Goal: Task Accomplishment & Management: Complete application form

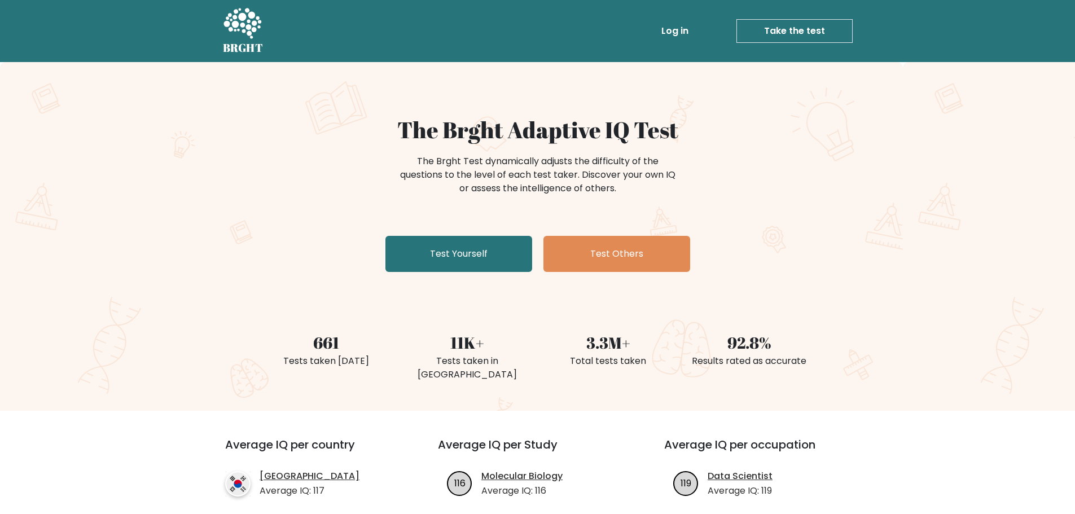
drag, startPoint x: 479, startPoint y: 155, endPoint x: 619, endPoint y: 191, distance: 144.0
click at [619, 191] on div "The Brght Test dynamically adjusts the difficulty of the questions to the level…" at bounding box center [538, 175] width 282 height 41
click at [477, 257] on link "Test Yourself" at bounding box center [459, 254] width 147 height 36
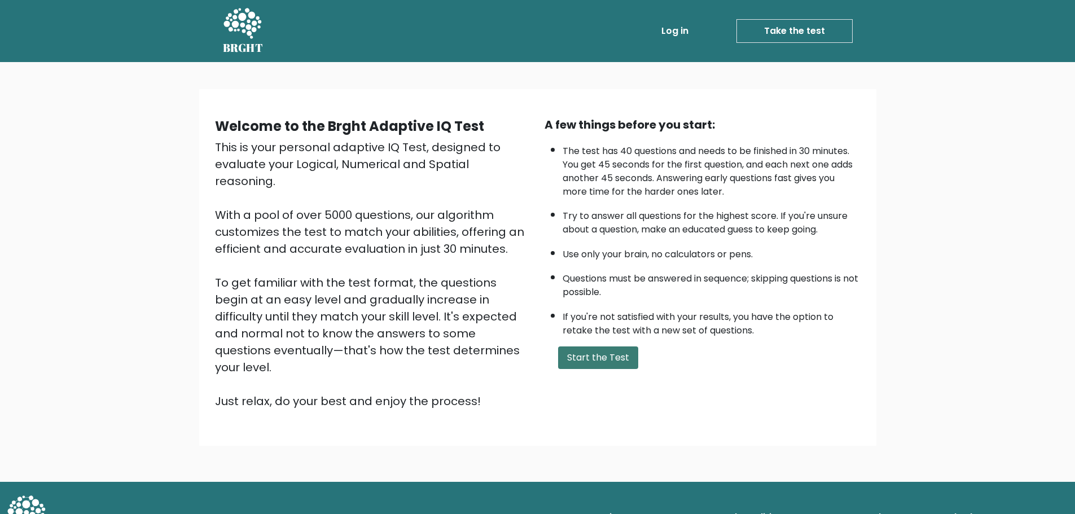
click at [599, 357] on button "Start the Test" at bounding box center [598, 358] width 80 height 23
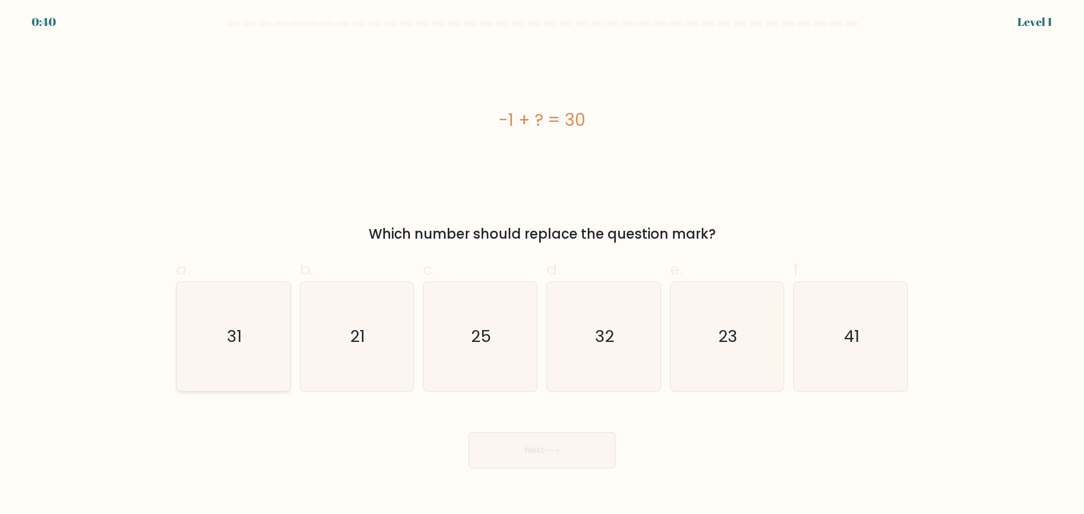
click at [227, 327] on text "31" at bounding box center [234, 336] width 15 height 23
click at [542, 265] on input "a. 31" at bounding box center [542, 260] width 1 height 7
radio input "true"
click at [524, 448] on button "Next" at bounding box center [541, 450] width 147 height 36
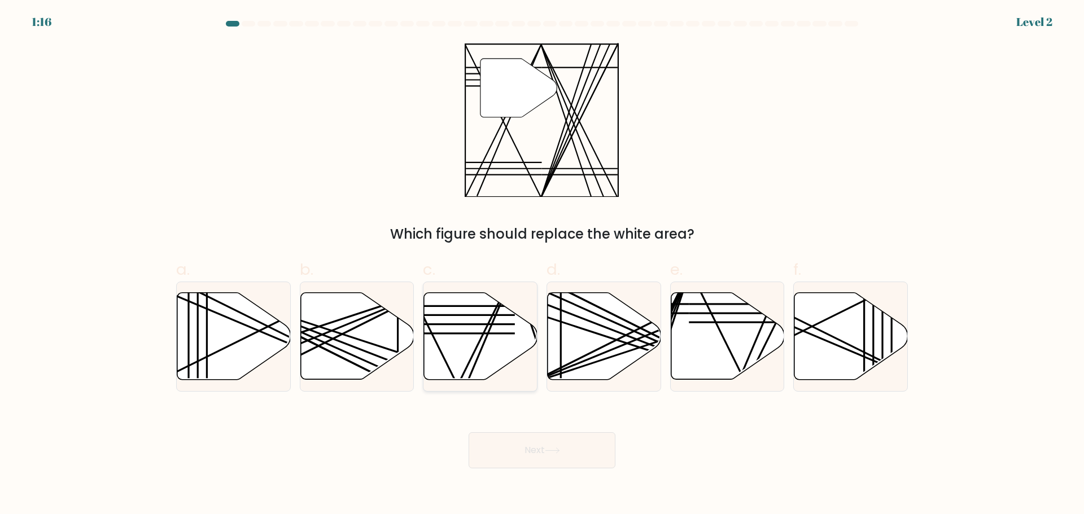
click at [463, 335] on icon at bounding box center [480, 335] width 113 height 87
click at [542, 265] on input "c." at bounding box center [542, 260] width 1 height 7
radio input "true"
click at [543, 457] on button "Next" at bounding box center [541, 450] width 147 height 36
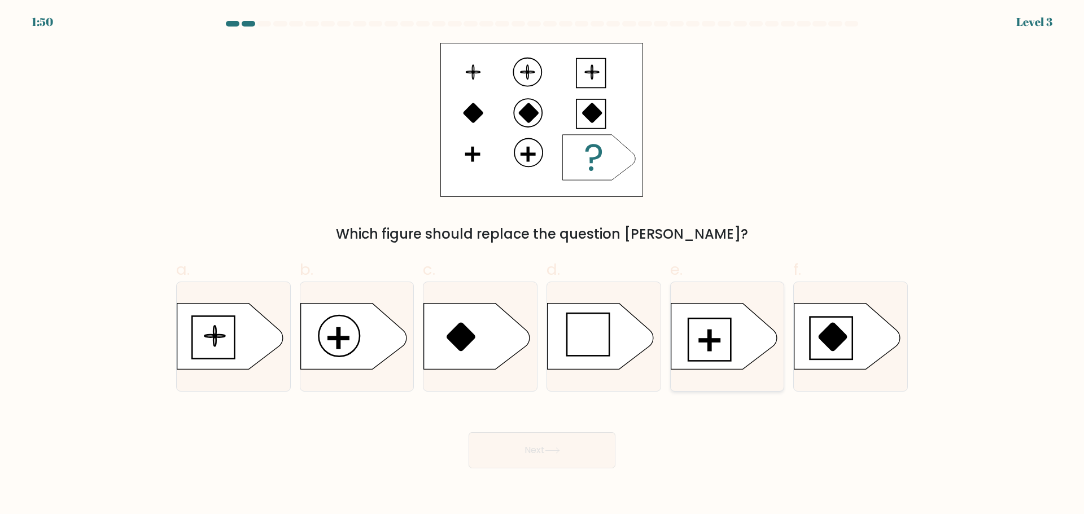
click at [712, 342] on rect at bounding box center [709, 340] width 20 height 3
click at [542, 265] on input "e." at bounding box center [542, 260] width 1 height 7
radio input "true"
click at [570, 456] on button "Next" at bounding box center [541, 450] width 147 height 36
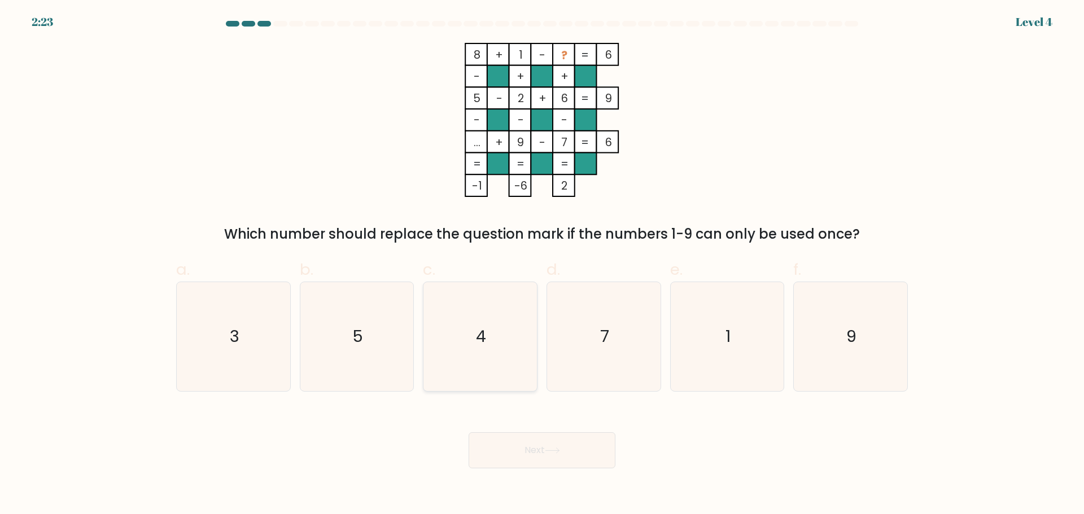
click at [485, 335] on text "4" at bounding box center [481, 336] width 10 height 23
click at [542, 265] on input "c. 4" at bounding box center [542, 260] width 1 height 7
radio input "true"
click at [580, 448] on button "Next" at bounding box center [541, 450] width 147 height 36
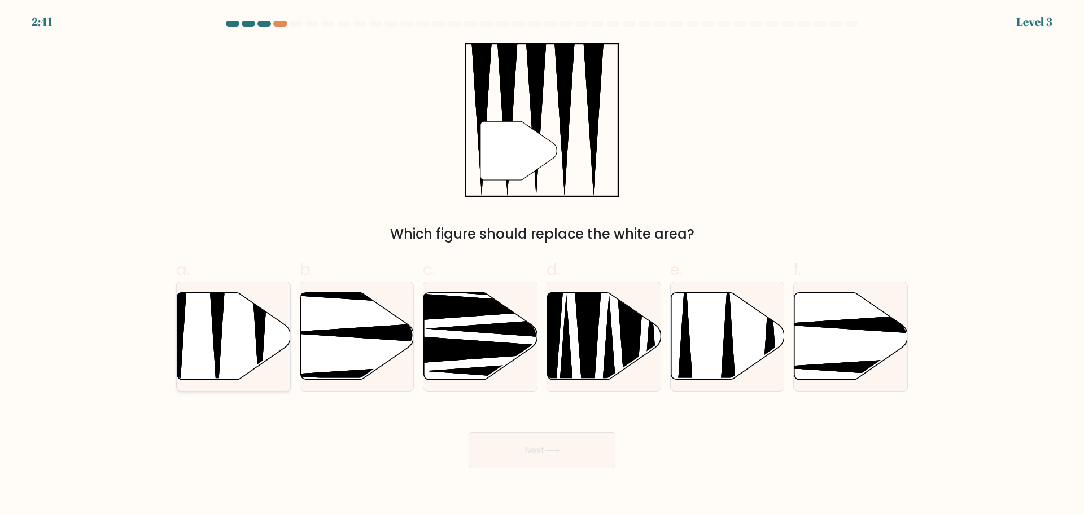
click at [217, 314] on icon at bounding box center [217, 290] width 29 height 225
click at [542, 265] on input "a." at bounding box center [542, 260] width 1 height 7
radio input "true"
click at [535, 449] on button "Next" at bounding box center [541, 450] width 147 height 36
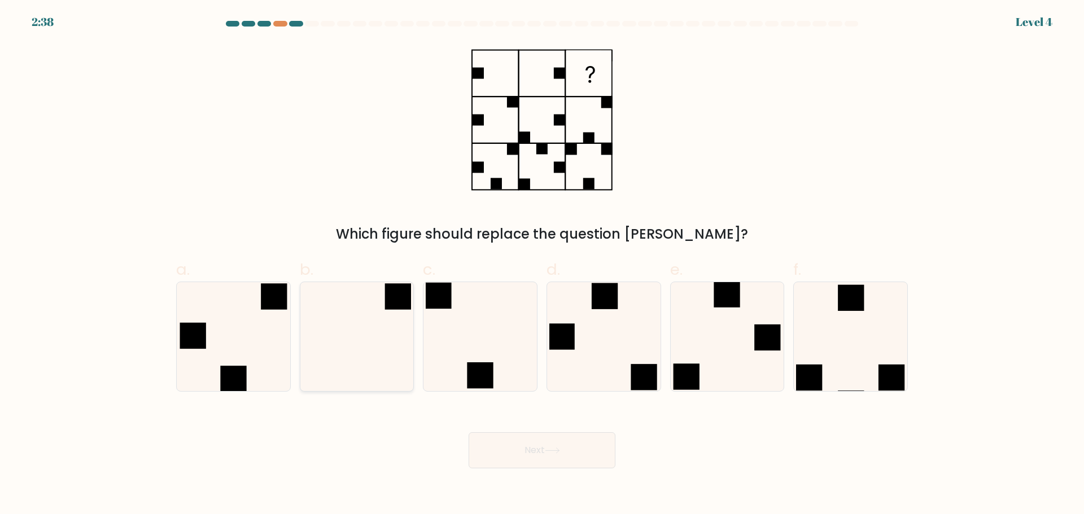
click at [341, 321] on icon at bounding box center [356, 336] width 109 height 109
click at [542, 265] on input "b." at bounding box center [542, 260] width 1 height 7
radio input "true"
click at [515, 465] on button "Next" at bounding box center [541, 450] width 147 height 36
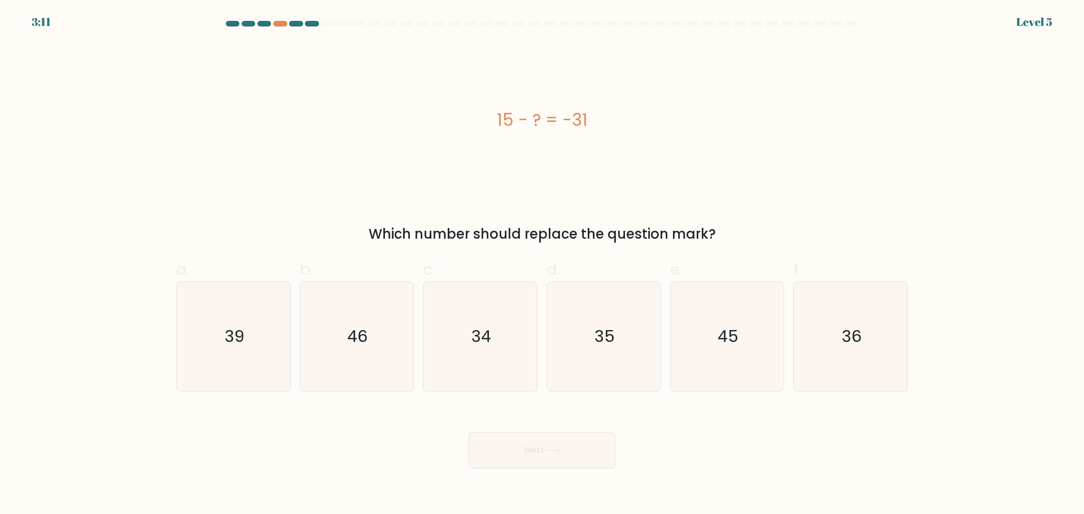
drag, startPoint x: 323, startPoint y: 322, endPoint x: 419, endPoint y: 405, distance: 126.8
click at [325, 322] on icon "46" at bounding box center [356, 336] width 109 height 109
click at [542, 265] on input "b. 46" at bounding box center [542, 260] width 1 height 7
radio input "true"
click at [593, 450] on button "Next" at bounding box center [541, 450] width 147 height 36
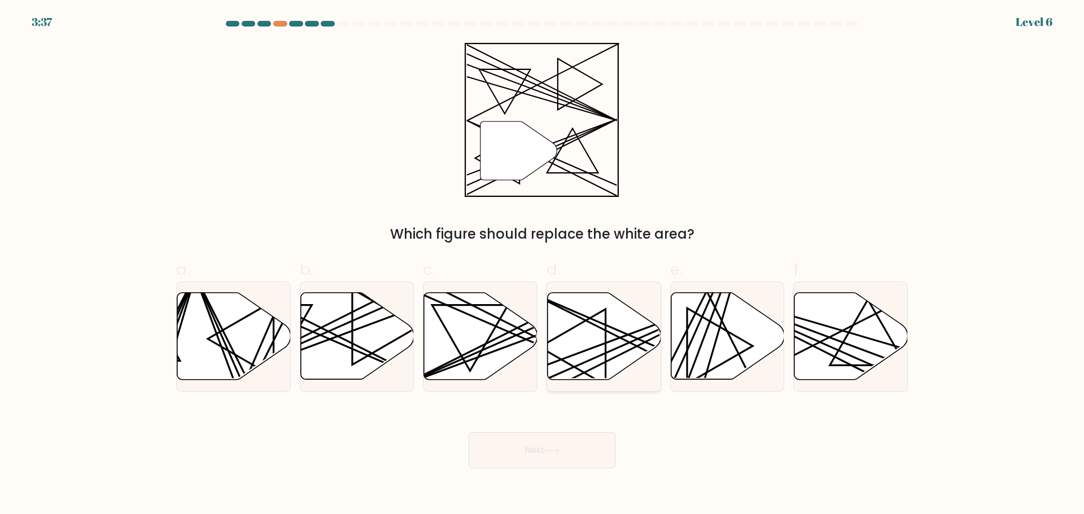
click at [625, 317] on icon at bounding box center [603, 335] width 113 height 87
click at [542, 265] on input "d." at bounding box center [542, 260] width 1 height 7
radio input "true"
click at [556, 443] on button "Next" at bounding box center [541, 450] width 147 height 36
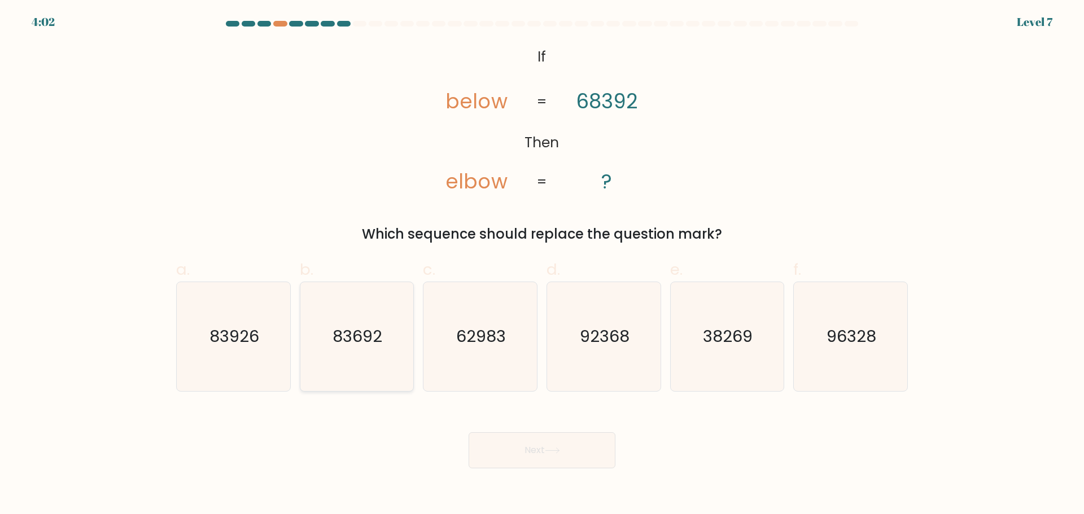
click at [374, 354] on icon "83692" at bounding box center [356, 336] width 109 height 109
click at [542, 265] on input "b. 83692" at bounding box center [542, 260] width 1 height 7
radio input "true"
click at [535, 458] on button "Next" at bounding box center [541, 450] width 147 height 36
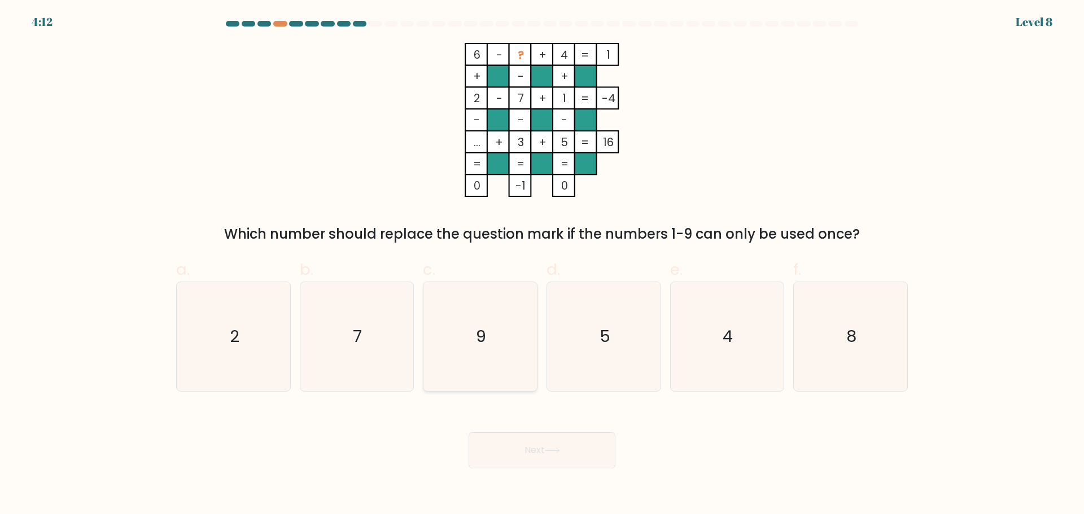
click at [484, 325] on text "9" at bounding box center [481, 336] width 10 height 23
click at [542, 265] on input "c. 9" at bounding box center [542, 260] width 1 height 7
radio input "true"
click at [541, 442] on button "Next" at bounding box center [541, 450] width 147 height 36
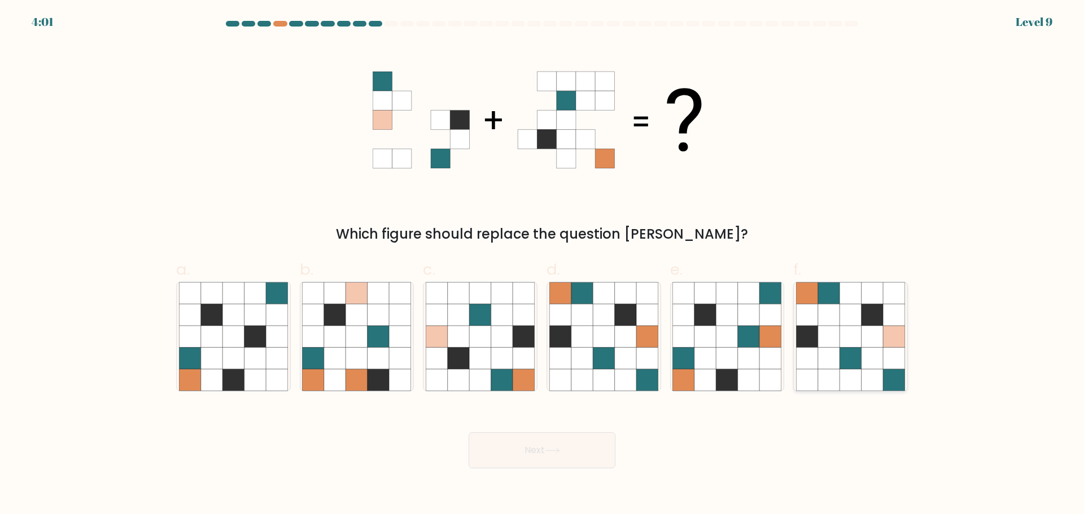
click at [839, 339] on icon at bounding box center [828, 336] width 21 height 21
click at [542, 265] on input "f." at bounding box center [542, 260] width 1 height 7
radio input "true"
click at [560, 449] on icon at bounding box center [552, 451] width 15 height 6
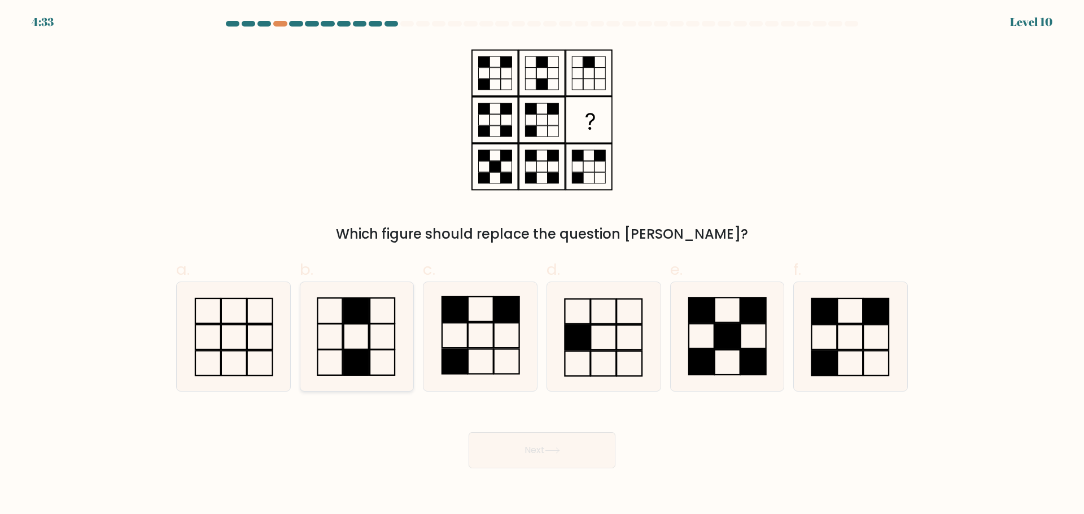
click at [363, 338] on icon at bounding box center [356, 336] width 109 height 109
click at [542, 265] on input "b." at bounding box center [542, 260] width 1 height 7
radio input "true"
click at [513, 455] on button "Next" at bounding box center [541, 450] width 147 height 36
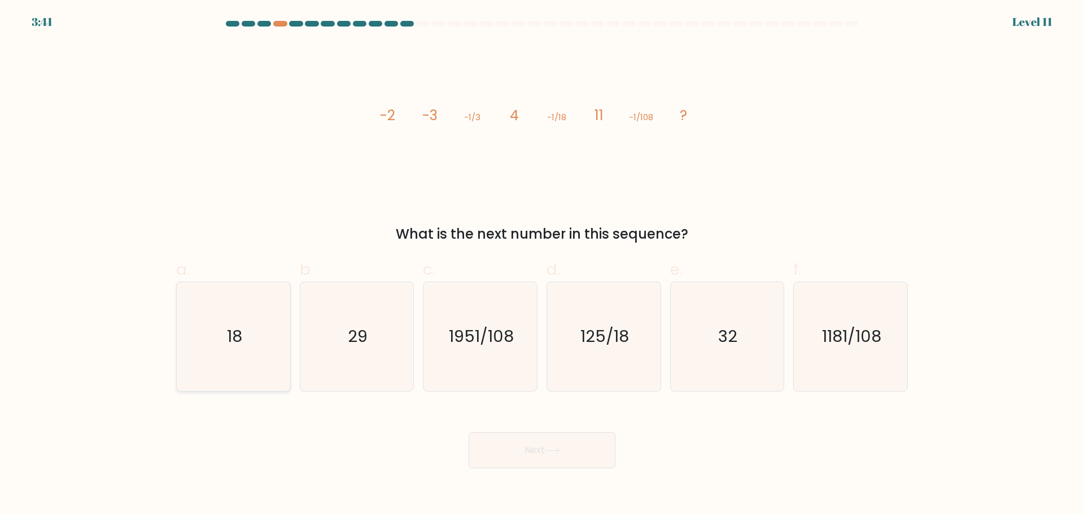
drag, startPoint x: 190, startPoint y: 330, endPoint x: 208, endPoint y: 334, distance: 18.5
click at [191, 330] on icon "18" at bounding box center [233, 336] width 109 height 109
click at [542, 265] on input "a. 18" at bounding box center [542, 260] width 1 height 7
radio input "true"
click at [563, 459] on button "Next" at bounding box center [541, 450] width 147 height 36
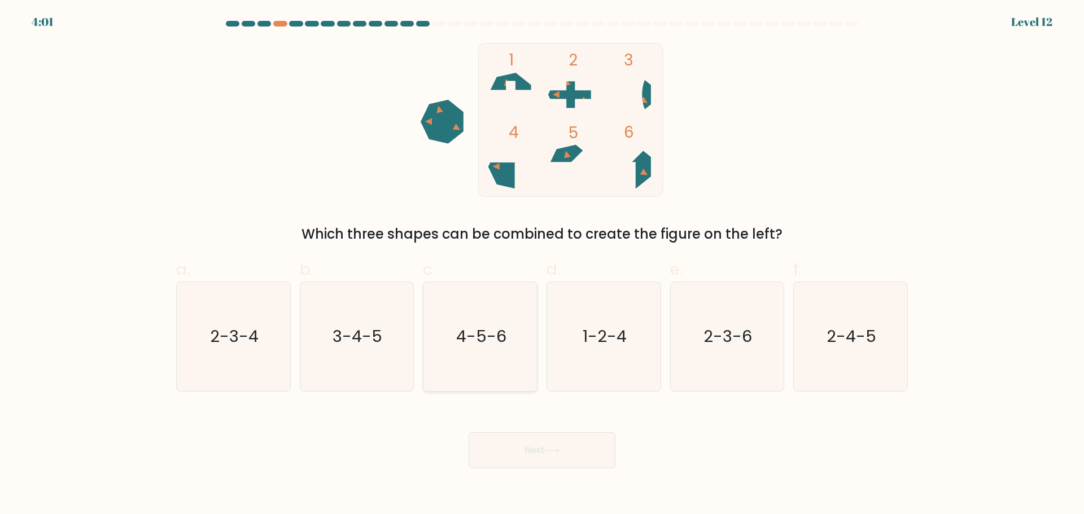
click at [457, 339] on icon "4-5-6" at bounding box center [480, 336] width 109 height 109
click at [542, 265] on input "c. 4-5-6" at bounding box center [542, 260] width 1 height 7
radio input "true"
click at [511, 455] on button "Next" at bounding box center [541, 450] width 147 height 36
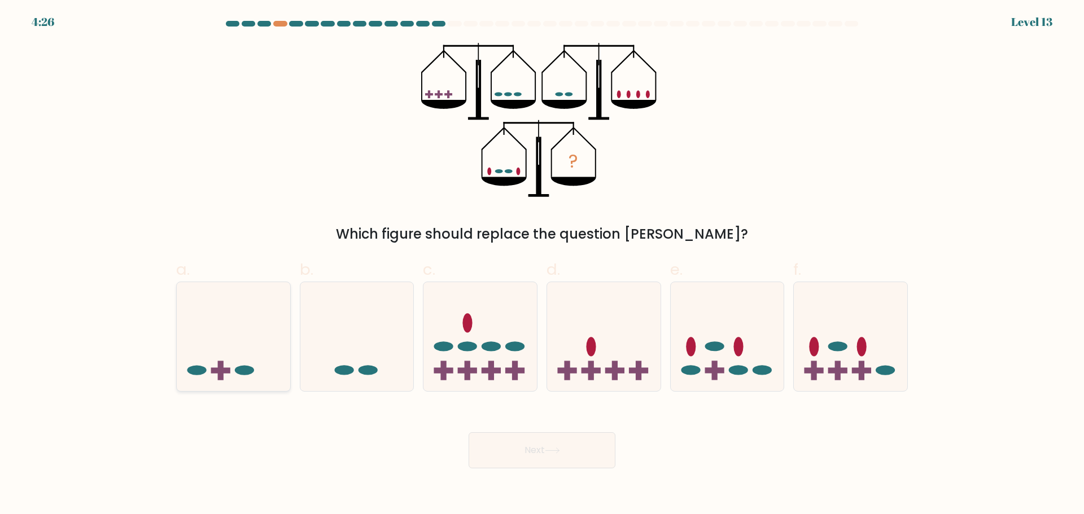
click at [246, 366] on ellipse at bounding box center [244, 371] width 19 height 10
click at [542, 265] on input "a." at bounding box center [542, 260] width 1 height 7
radio input "true"
click at [551, 441] on button "Next" at bounding box center [541, 450] width 147 height 36
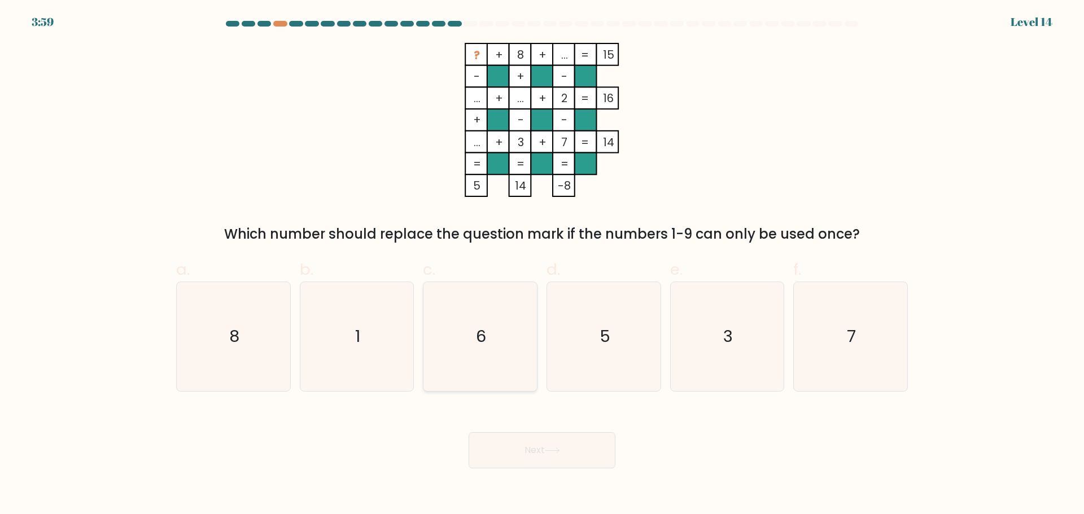
click at [482, 341] on text "6" at bounding box center [481, 336] width 10 height 23
click at [542, 265] on input "c. 6" at bounding box center [542, 260] width 1 height 7
radio input "true"
click at [532, 448] on button "Next" at bounding box center [541, 450] width 147 height 36
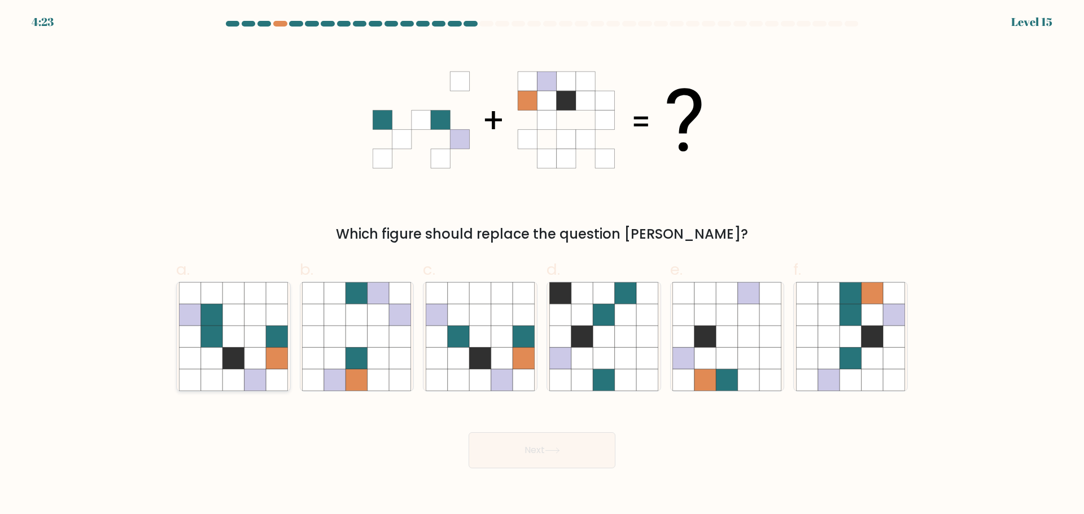
click at [247, 369] on icon at bounding box center [254, 357] width 21 height 21
click at [542, 265] on input "a." at bounding box center [542, 260] width 1 height 7
radio input "true"
click at [497, 448] on button "Next" at bounding box center [541, 450] width 147 height 36
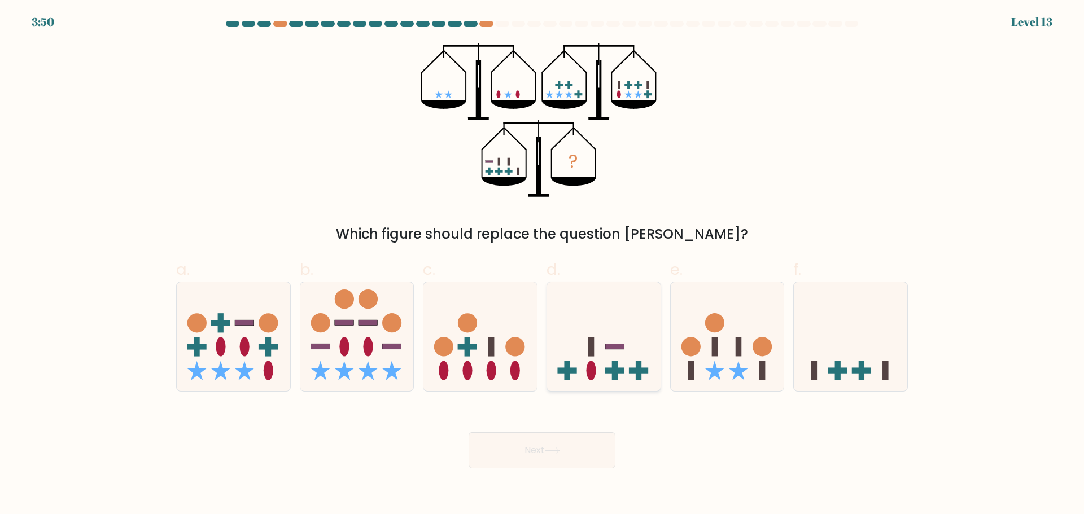
click at [610, 353] on icon at bounding box center [603, 337] width 113 height 94
click at [542, 265] on input "d." at bounding box center [542, 260] width 1 height 7
radio input "true"
click at [552, 461] on button "Next" at bounding box center [541, 450] width 147 height 36
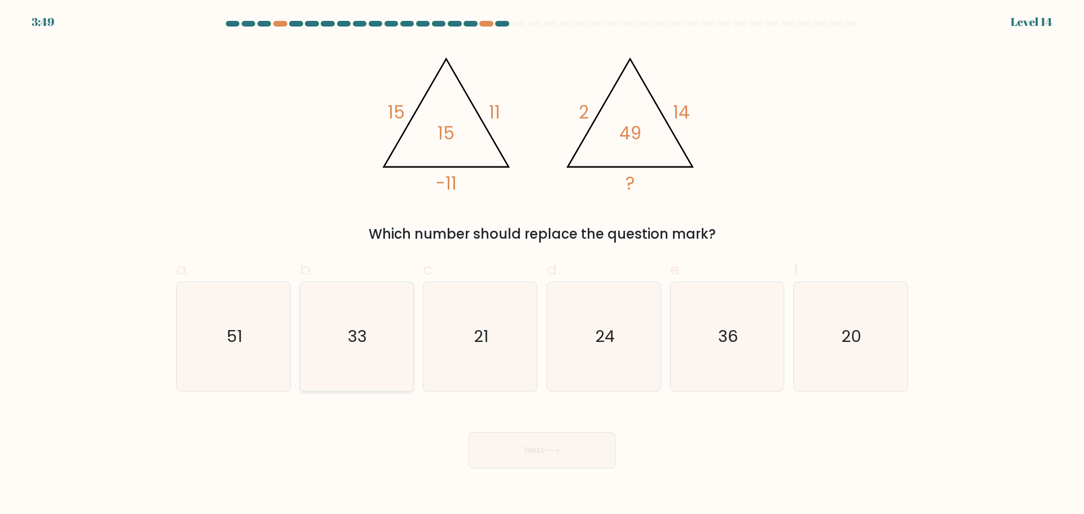
click at [359, 304] on icon "33" at bounding box center [356, 336] width 109 height 109
click at [542, 265] on input "b. 33" at bounding box center [542, 260] width 1 height 7
radio input "true"
click at [517, 450] on button "Next" at bounding box center [541, 450] width 147 height 36
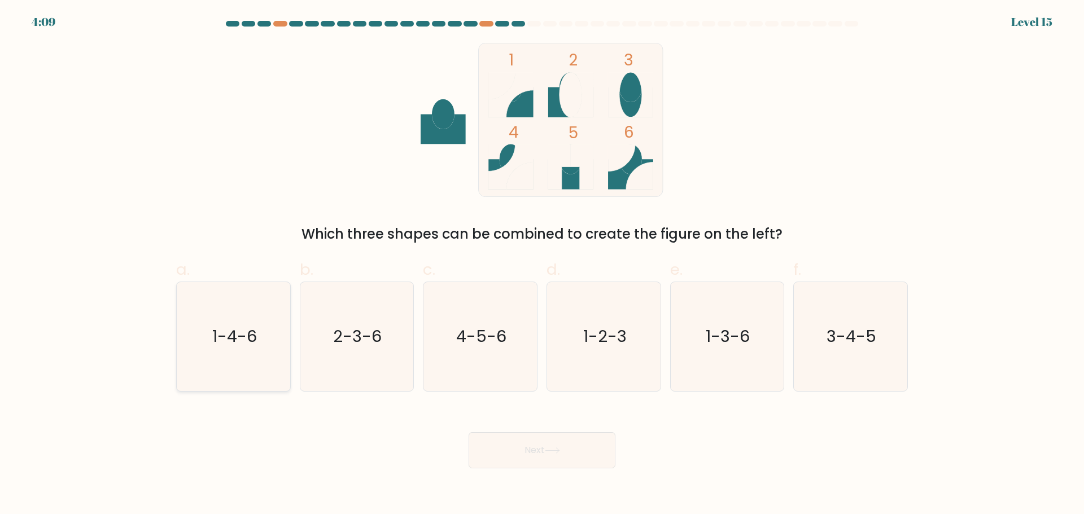
click at [235, 298] on icon "1-4-6" at bounding box center [233, 336] width 109 height 109
click at [542, 265] on input "a. 1-4-6" at bounding box center [542, 260] width 1 height 7
radio input "true"
click at [528, 454] on button "Next" at bounding box center [541, 450] width 147 height 36
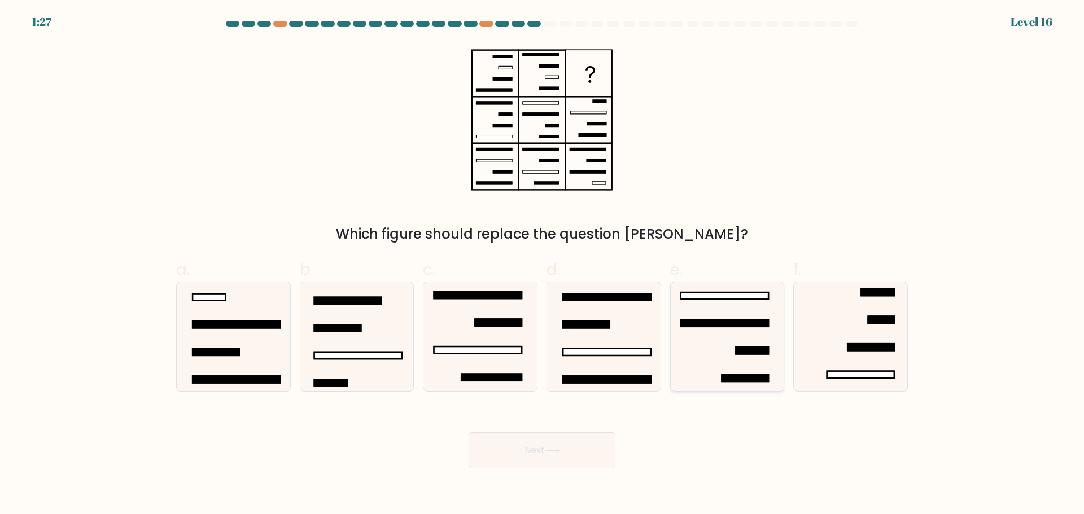
click at [724, 331] on icon at bounding box center [726, 336] width 109 height 109
click at [542, 265] on input "e." at bounding box center [542, 260] width 1 height 7
radio input "true"
click at [550, 450] on icon at bounding box center [552, 450] width 14 height 5
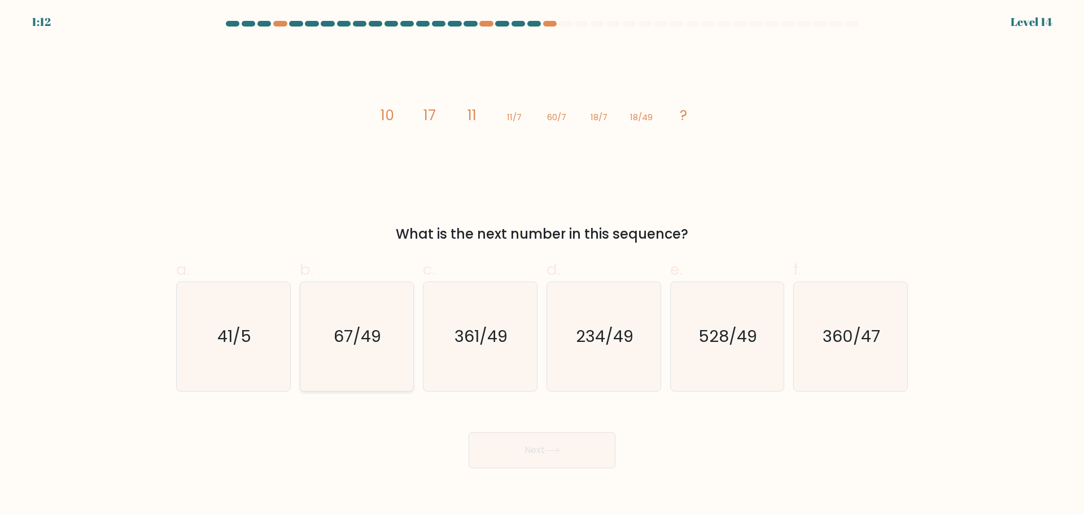
click at [386, 328] on icon "67/49" at bounding box center [356, 336] width 109 height 109
click at [542, 265] on input "b. 67/49" at bounding box center [542, 260] width 1 height 7
radio input "true"
click at [560, 442] on button "Next" at bounding box center [541, 450] width 147 height 36
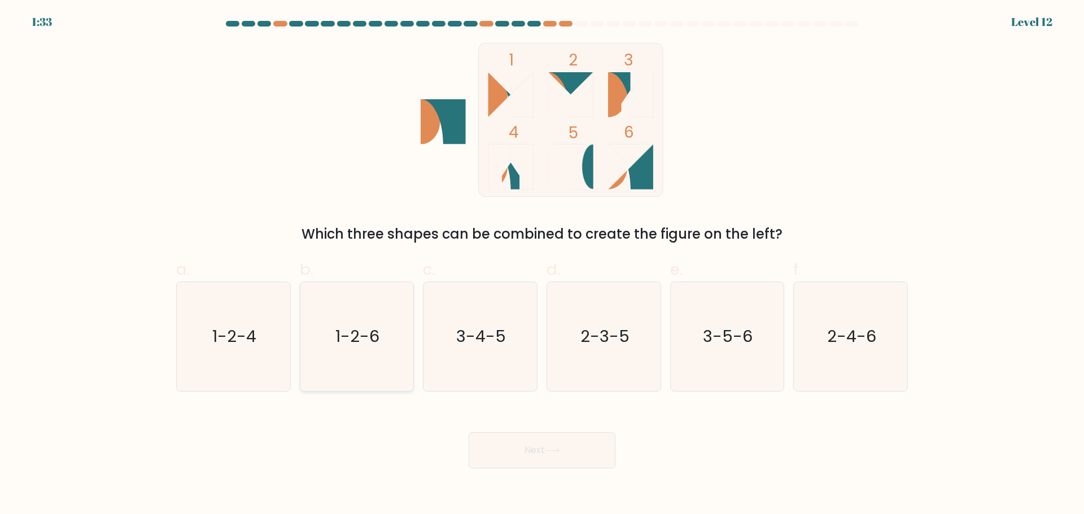
click at [335, 323] on icon "1-2-6" at bounding box center [356, 336] width 109 height 109
click at [542, 265] on input "b. 1-2-6" at bounding box center [542, 260] width 1 height 7
radio input "true"
click at [518, 455] on button "Next" at bounding box center [541, 450] width 147 height 36
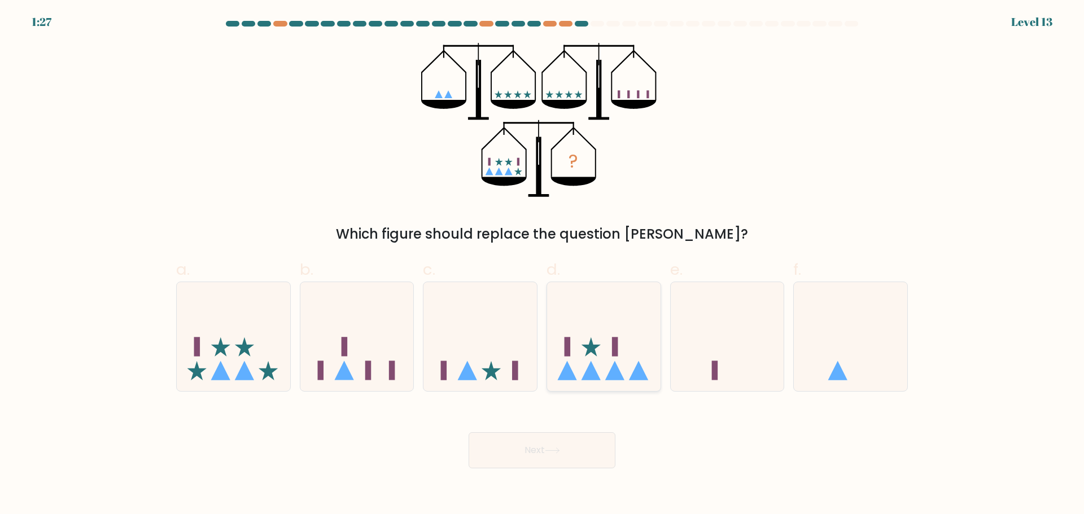
click at [610, 349] on icon at bounding box center [603, 337] width 113 height 94
click at [542, 265] on input "d." at bounding box center [542, 260] width 1 height 7
radio input "true"
click at [571, 449] on button "Next" at bounding box center [541, 450] width 147 height 36
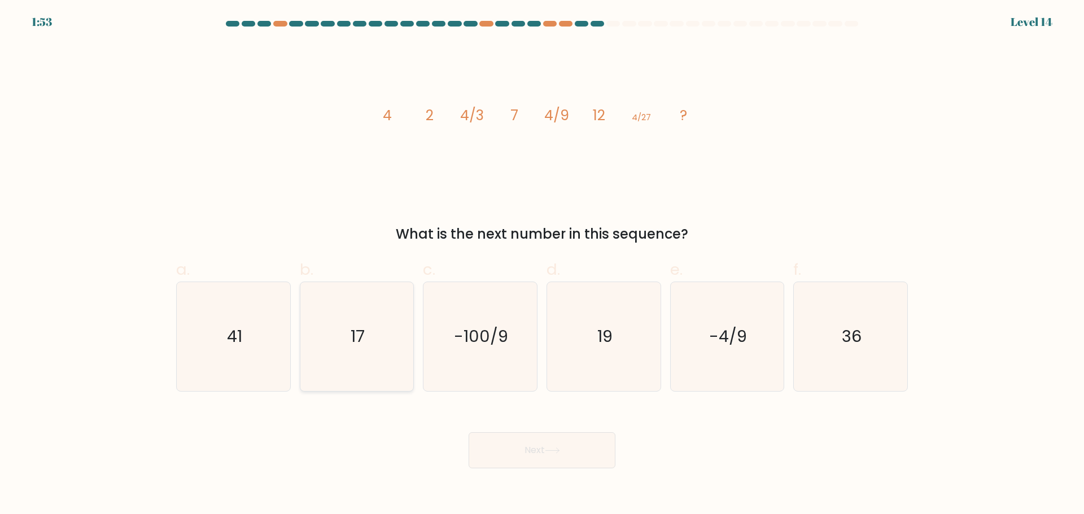
click at [392, 333] on icon "17" at bounding box center [356, 336] width 109 height 109
click at [542, 265] on input "b. 17" at bounding box center [542, 260] width 1 height 7
radio input "true"
click at [585, 450] on button "Next" at bounding box center [541, 450] width 147 height 36
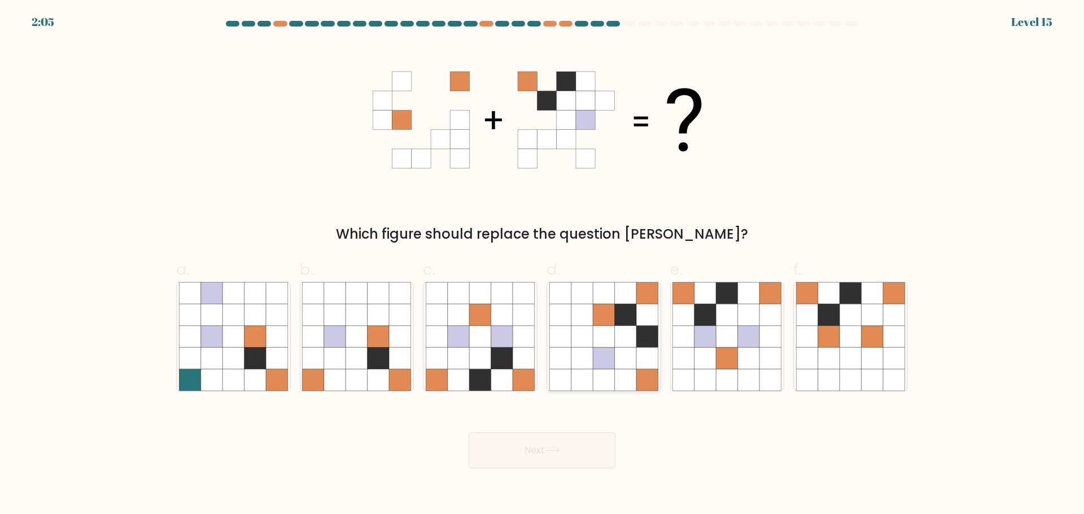
click at [607, 327] on icon at bounding box center [603, 336] width 21 height 21
click at [542, 265] on input "d." at bounding box center [542, 260] width 1 height 7
radio input "true"
click at [532, 446] on button "Next" at bounding box center [541, 450] width 147 height 36
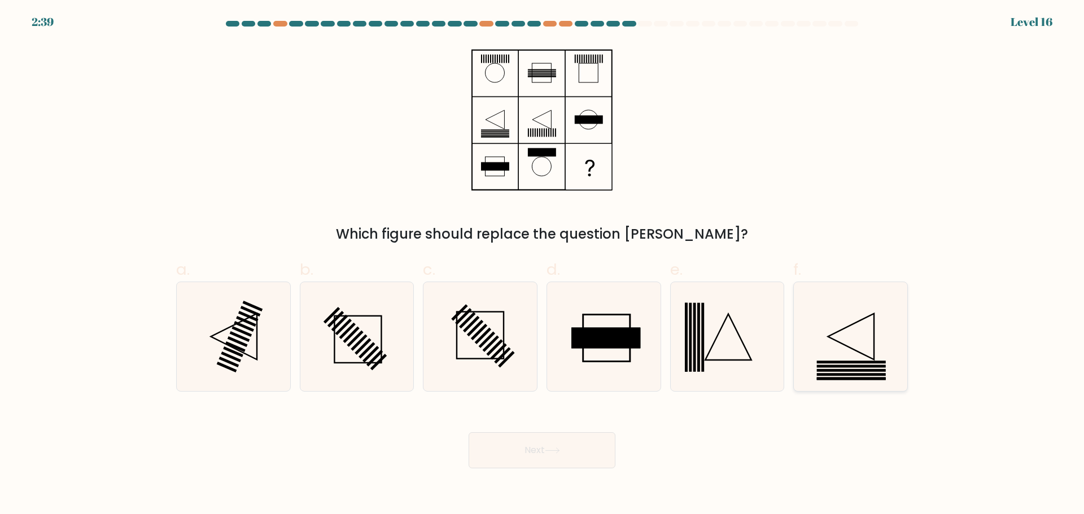
click at [849, 330] on icon at bounding box center [850, 336] width 109 height 109
click at [542, 265] on input "f." at bounding box center [542, 260] width 1 height 7
radio input "true"
click at [539, 468] on body "2:38 Level 16" at bounding box center [542, 257] width 1084 height 514
click at [544, 438] on button "Next" at bounding box center [541, 450] width 147 height 36
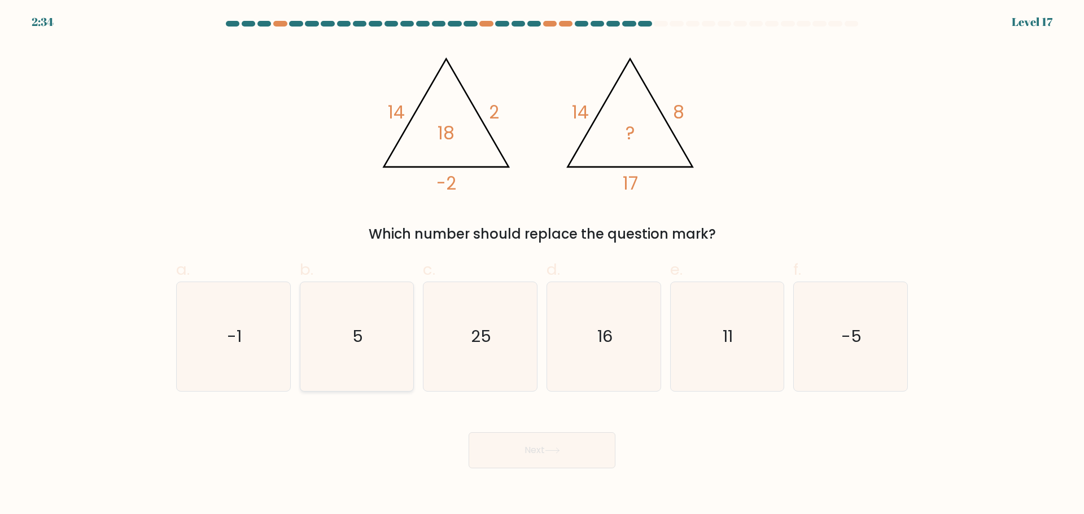
click at [368, 328] on icon "5" at bounding box center [356, 336] width 109 height 109
click at [542, 265] on input "b. 5" at bounding box center [542, 260] width 1 height 7
radio input "true"
click at [519, 458] on button "Next" at bounding box center [541, 450] width 147 height 36
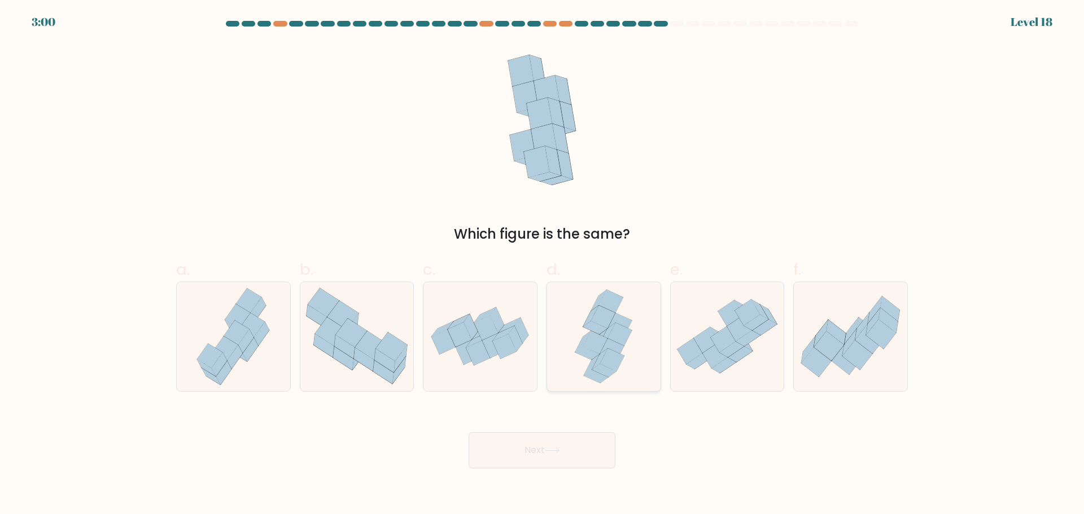
click at [616, 338] on icon at bounding box center [620, 334] width 24 height 23
click at [542, 265] on input "d." at bounding box center [542, 260] width 1 height 7
radio input "true"
click at [579, 448] on button "Next" at bounding box center [541, 450] width 147 height 36
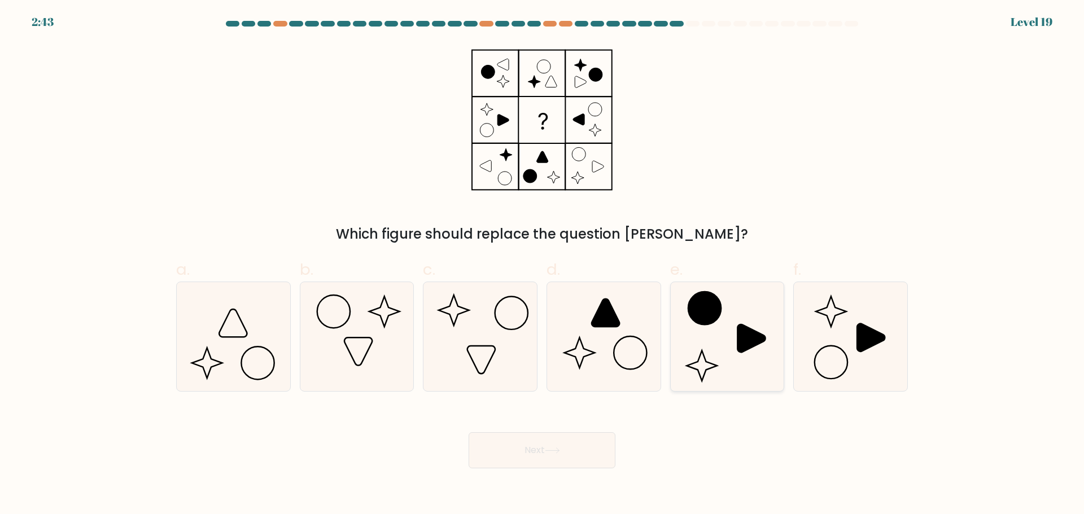
click at [712, 328] on icon at bounding box center [726, 336] width 109 height 109
click at [542, 265] on input "e." at bounding box center [542, 260] width 1 height 7
radio input "true"
click at [595, 457] on button "Next" at bounding box center [541, 450] width 147 height 36
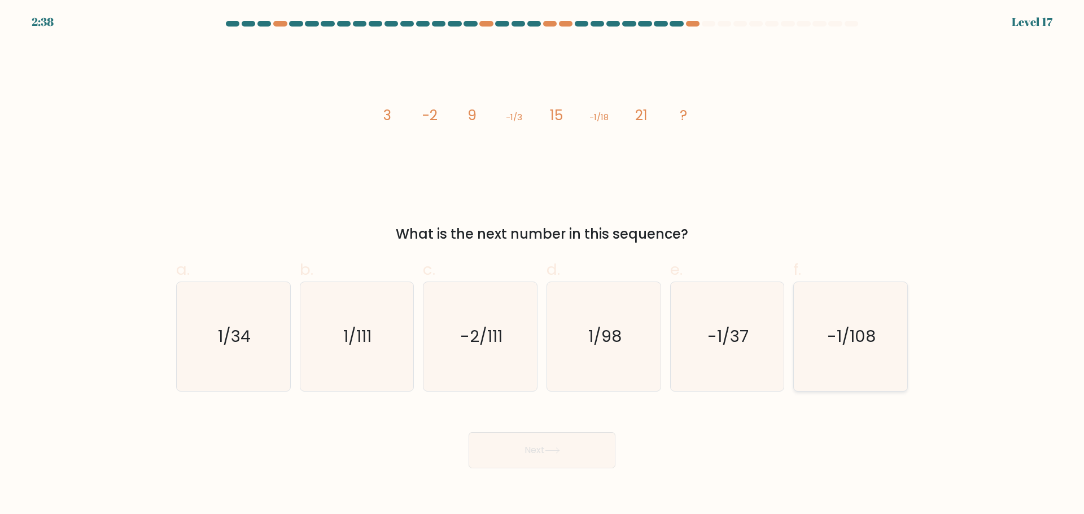
click at [862, 332] on text "-1/108" at bounding box center [851, 336] width 49 height 23
click at [542, 265] on input "f. -1/108" at bounding box center [542, 260] width 1 height 7
radio input "true"
click at [542, 454] on button "Next" at bounding box center [541, 450] width 147 height 36
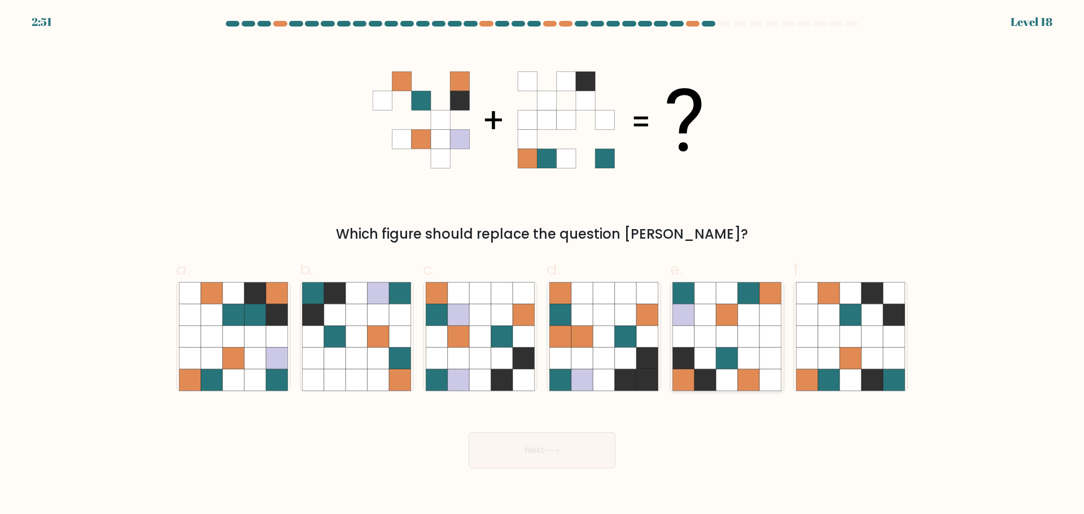
click at [700, 332] on icon at bounding box center [704, 336] width 21 height 21
click at [542, 265] on input "e." at bounding box center [542, 260] width 1 height 7
radio input "true"
click at [567, 439] on button "Next" at bounding box center [541, 450] width 147 height 36
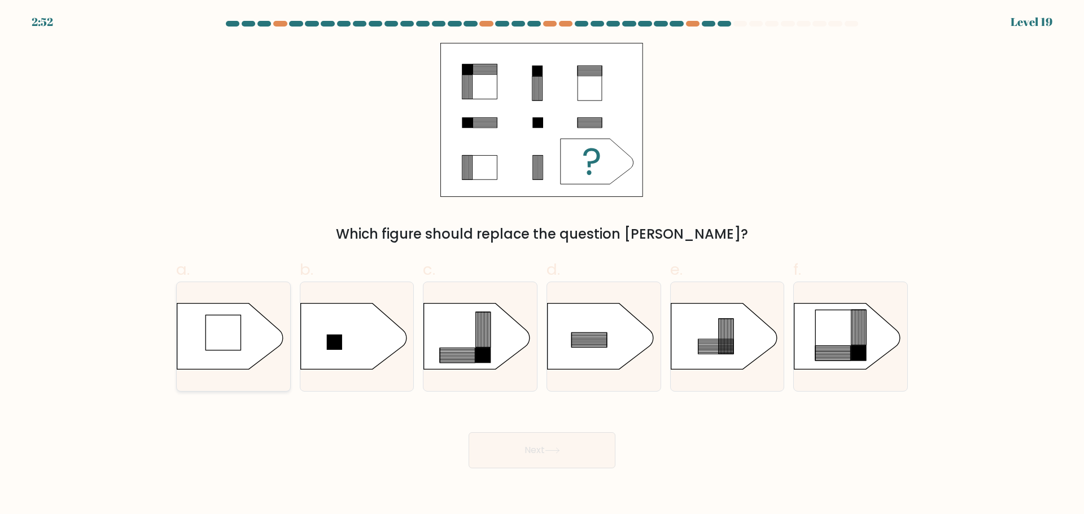
click at [237, 326] on rect at bounding box center [223, 333] width 36 height 36
click at [542, 265] on input "a." at bounding box center [542, 260] width 1 height 7
radio input "true"
click at [515, 452] on button "Next" at bounding box center [541, 450] width 147 height 36
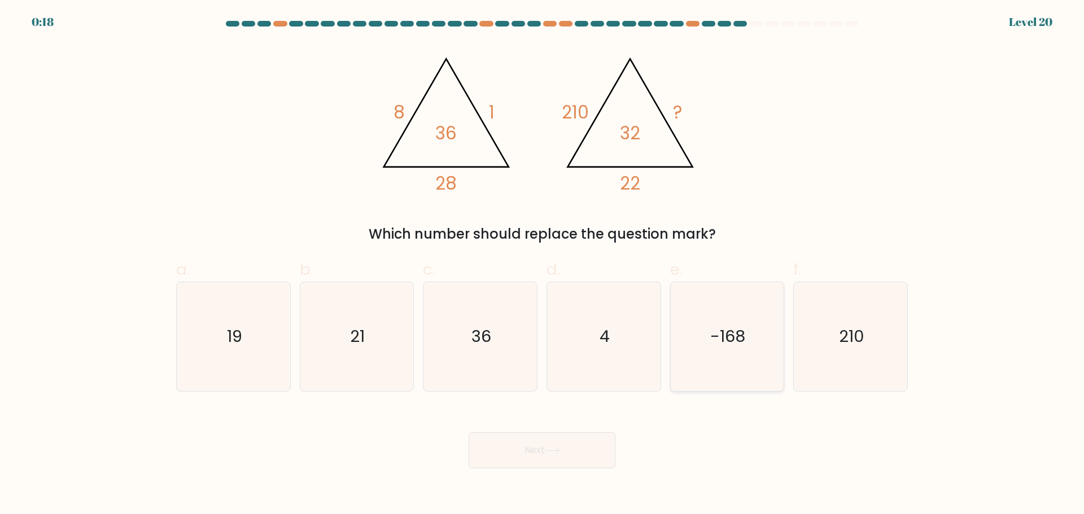
click at [739, 336] on text "-168" at bounding box center [728, 336] width 35 height 23
click at [542, 265] on input "e. -168" at bounding box center [542, 260] width 1 height 7
radio input "true"
click at [589, 443] on button "Next" at bounding box center [541, 450] width 147 height 36
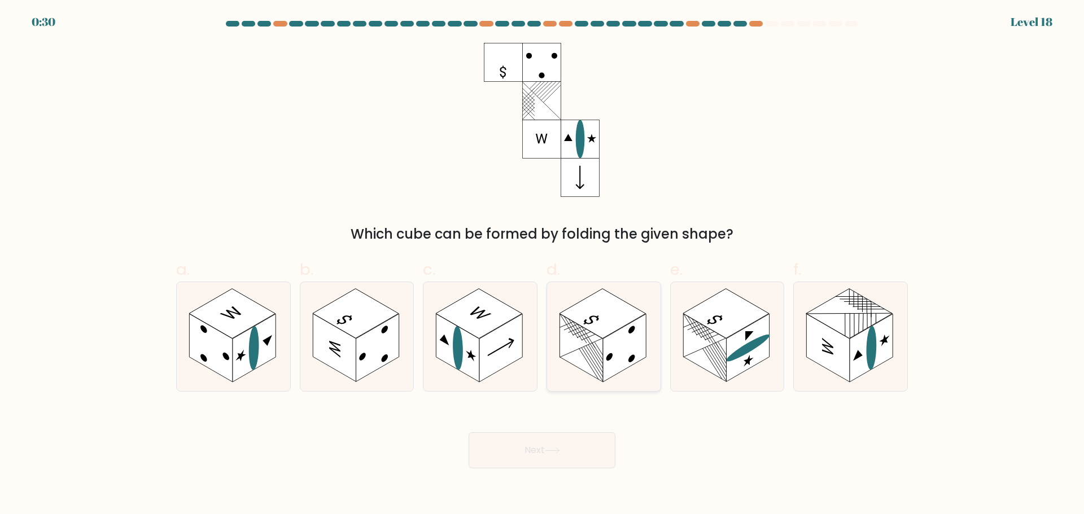
drag, startPoint x: 600, startPoint y: 327, endPoint x: 597, endPoint y: 334, distance: 8.1
click at [600, 326] on rect at bounding box center [602, 313] width 86 height 50
click at [542, 265] on input "d." at bounding box center [542, 260] width 1 height 7
radio input "true"
click at [570, 453] on button "Next" at bounding box center [541, 450] width 147 height 36
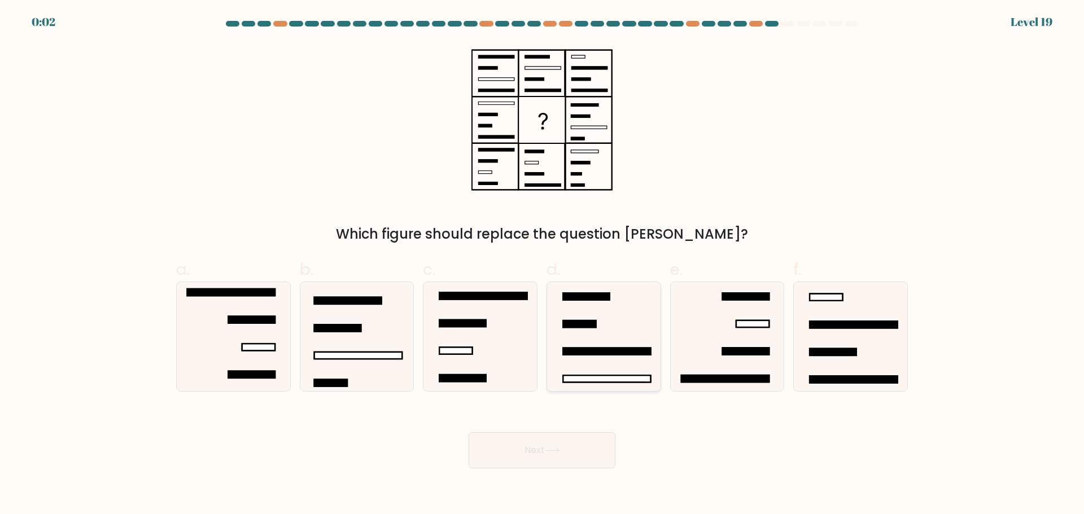
click at [604, 336] on icon at bounding box center [603, 336] width 109 height 109
click at [542, 265] on input "d." at bounding box center [542, 260] width 1 height 7
radio input "true"
click at [566, 449] on button "Next" at bounding box center [541, 450] width 147 height 36
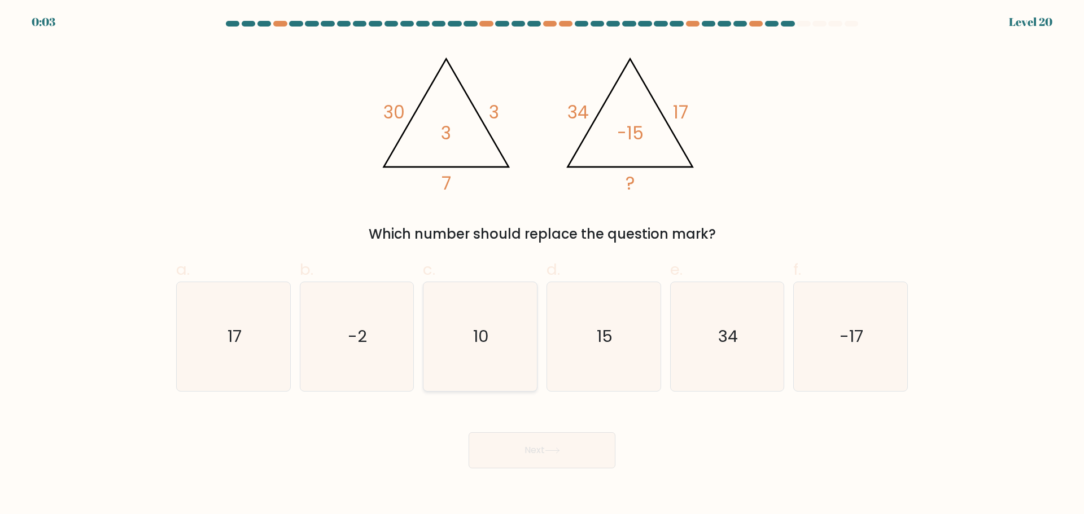
click at [486, 356] on icon "10" at bounding box center [480, 336] width 109 height 109
click at [542, 265] on input "c. 10" at bounding box center [542, 260] width 1 height 7
radio input "true"
click at [513, 450] on button "Next" at bounding box center [541, 450] width 147 height 36
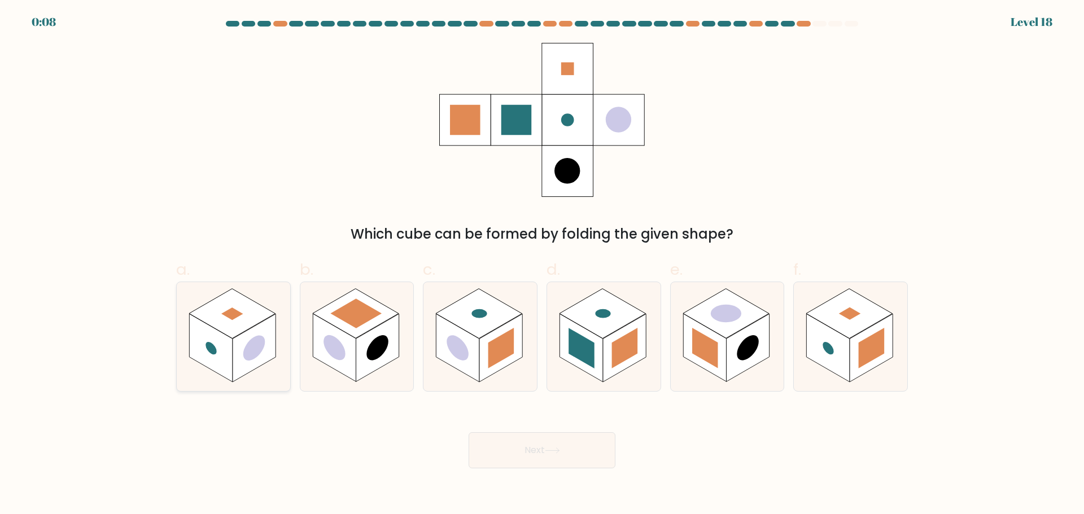
click at [265, 331] on rect at bounding box center [254, 348] width 43 height 68
click at [542, 265] on input "a." at bounding box center [542, 260] width 1 height 7
radio input "true"
click at [505, 446] on button "Next" at bounding box center [541, 450] width 147 height 36
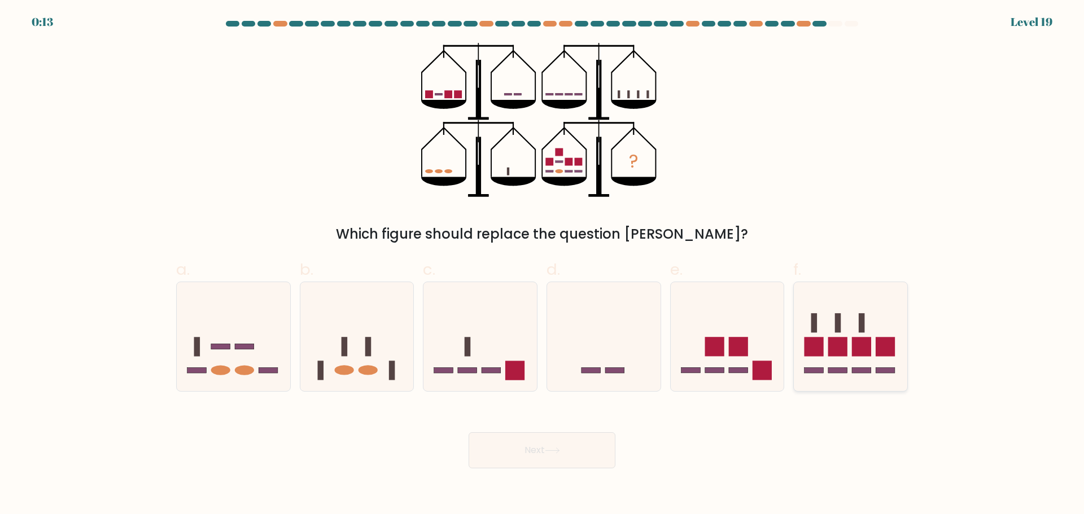
click at [837, 339] on rect at bounding box center [837, 346] width 19 height 19
click at [542, 265] on input "f." at bounding box center [542, 260] width 1 height 7
radio input "true"
click at [554, 453] on button "Next" at bounding box center [541, 450] width 147 height 36
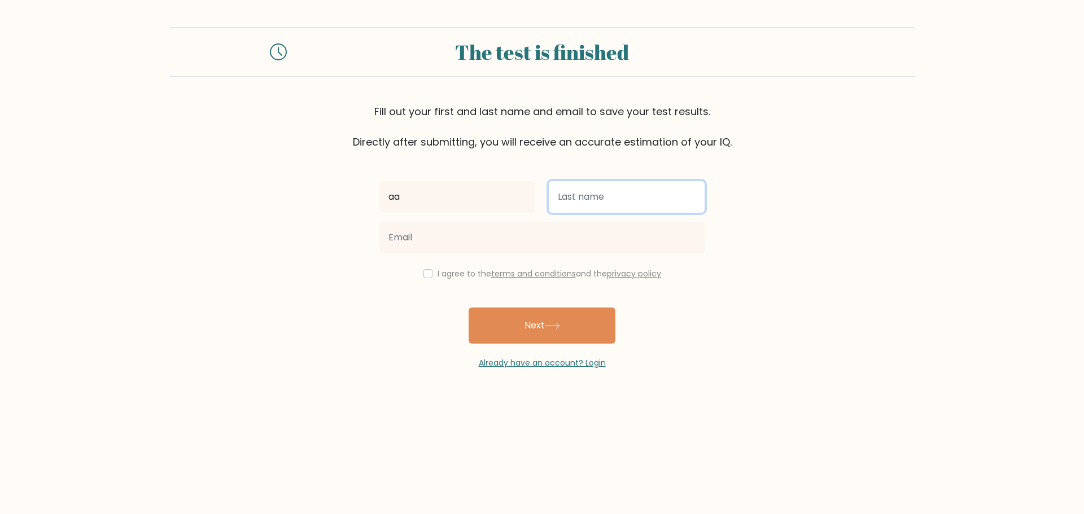
click at [607, 192] on input "text" at bounding box center [627, 197] width 156 height 32
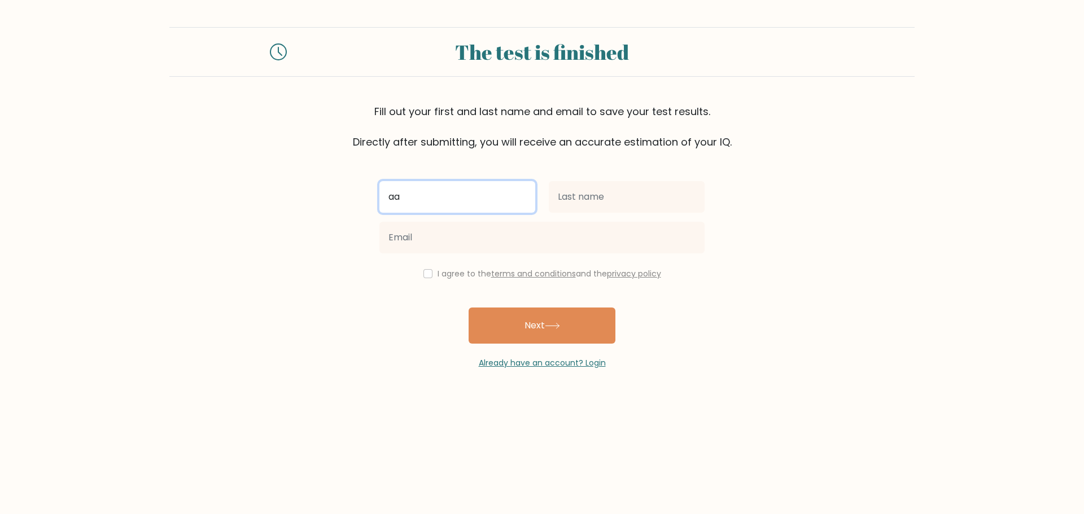
drag, startPoint x: 436, startPoint y: 192, endPoint x: 374, endPoint y: 196, distance: 62.2
click at [374, 196] on div "aa" at bounding box center [457, 197] width 169 height 41
type input "Gg"
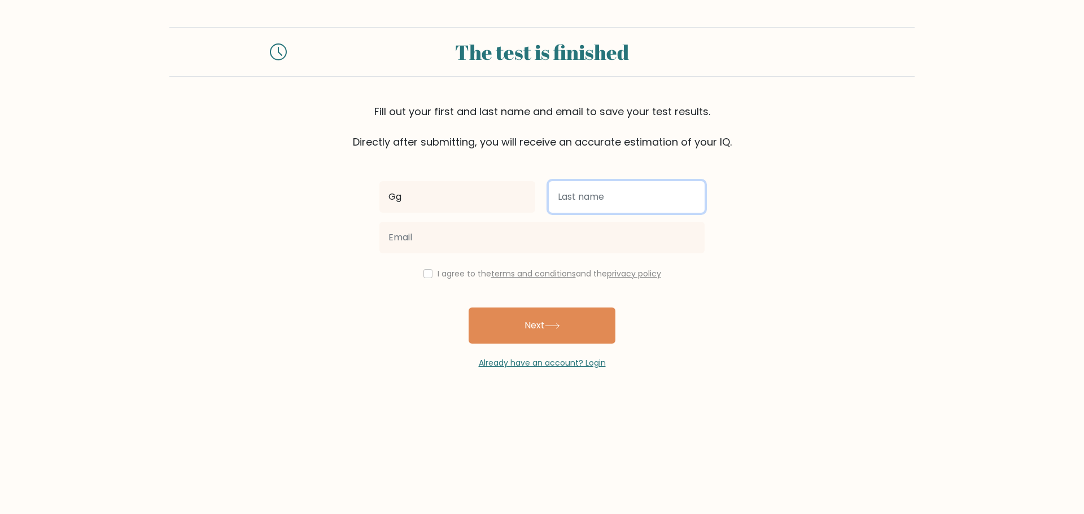
click at [566, 192] on input "text" at bounding box center [627, 197] width 156 height 32
type input "aa"
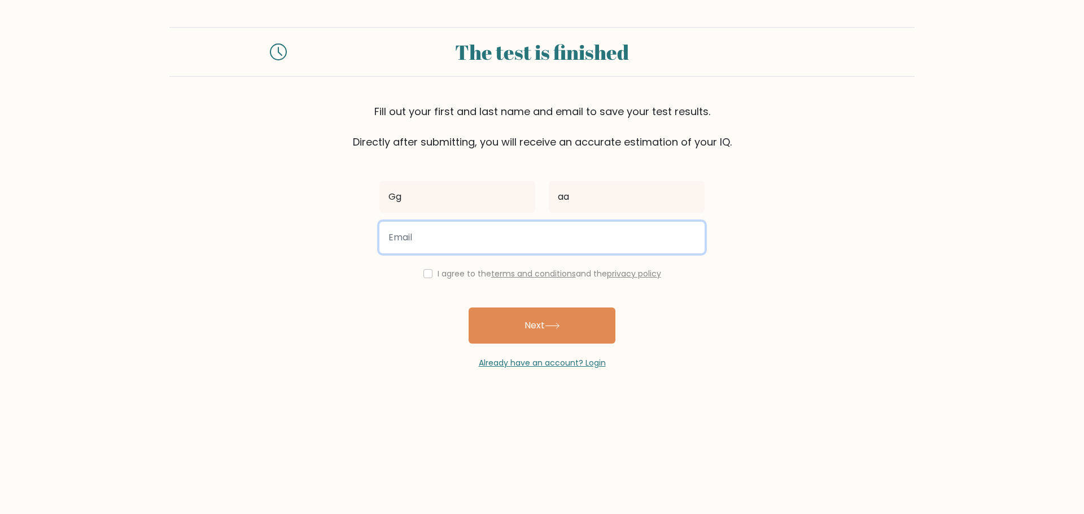
click at [575, 234] on input "email" at bounding box center [541, 238] width 325 height 32
paste input "karlo0@fapment.com"
drag, startPoint x: 607, startPoint y: 235, endPoint x: 275, endPoint y: 229, distance: 331.9
click at [275, 229] on form "The test is finished Fill out your first and last name and email to save your t…" at bounding box center [542, 198] width 1084 height 342
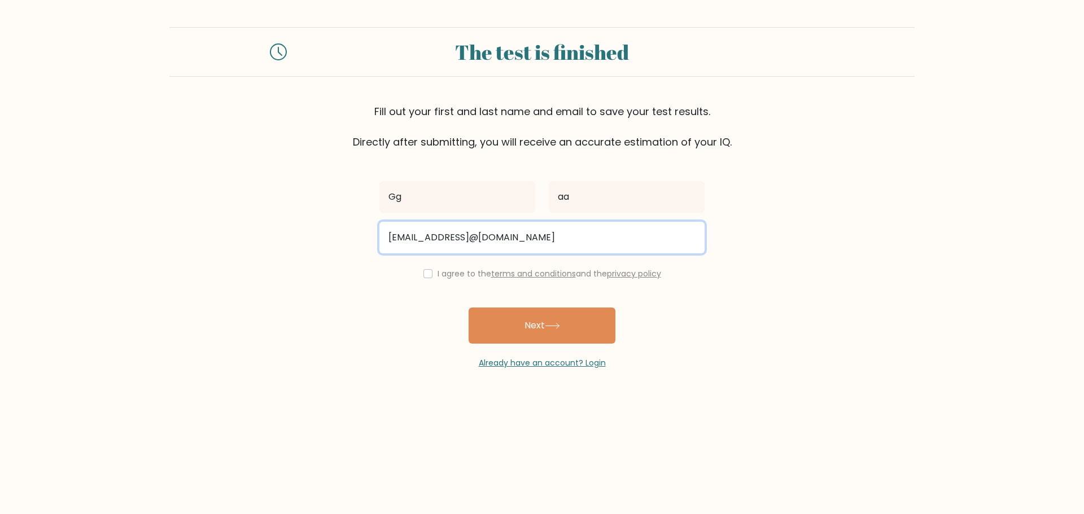
paste input "email"
type input "karlo0@fapment.com"
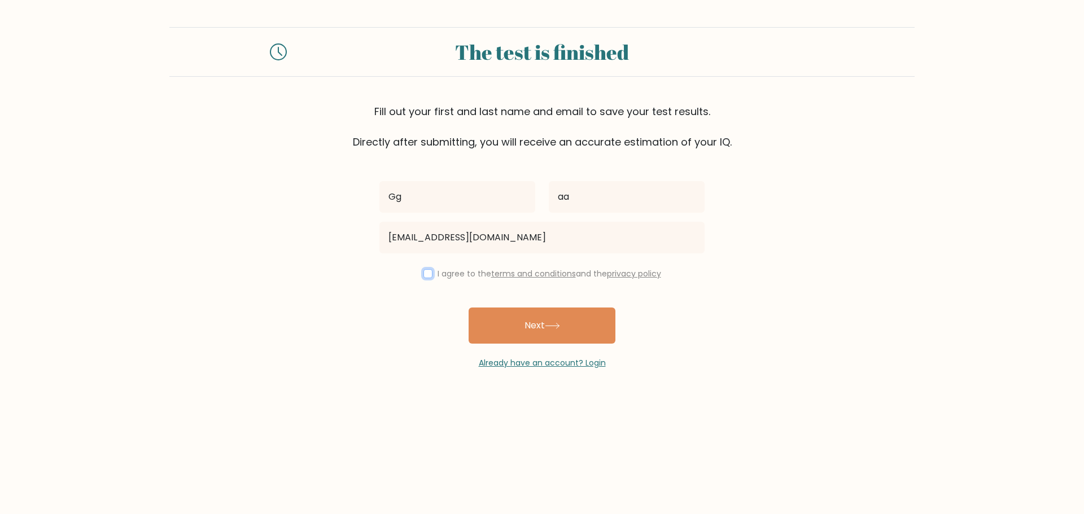
click at [423, 271] on input "checkbox" at bounding box center [427, 273] width 9 height 9
checkbox input "true"
click at [577, 332] on button "Next" at bounding box center [541, 326] width 147 height 36
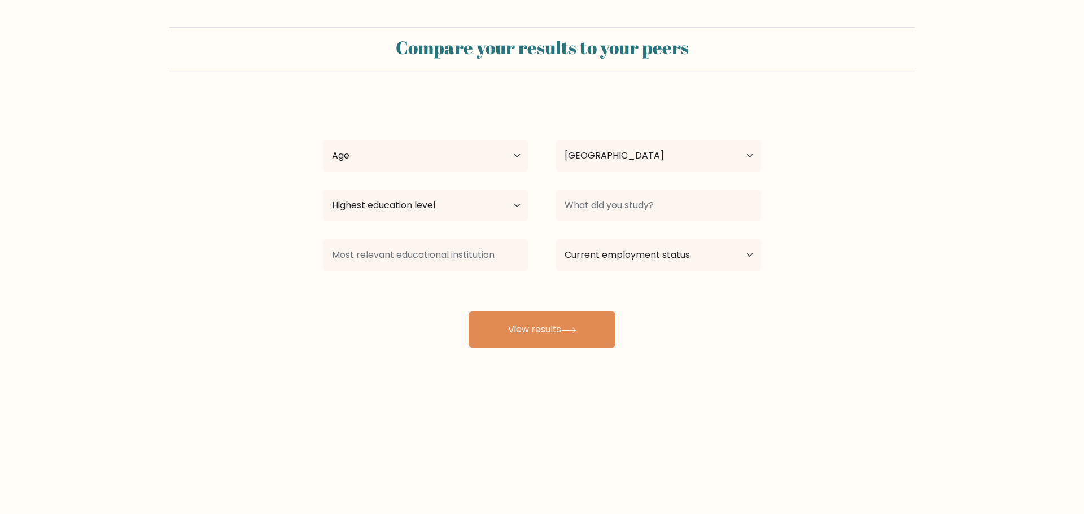
select select "IT"
click at [509, 157] on select "Age Under [DEMOGRAPHIC_DATA] [DEMOGRAPHIC_DATA] [DEMOGRAPHIC_DATA] [DEMOGRAPHIC…" at bounding box center [425, 156] width 205 height 32
select select "45_54"
click at [323, 140] on select "Age Under 18 years old 18-24 years old 25-34 years old 35-44 years old 45-54 ye…" at bounding box center [425, 156] width 205 height 32
click at [488, 209] on select "Highest education level No schooling Primary Lower Secondary Upper Secondary Oc…" at bounding box center [425, 206] width 205 height 32
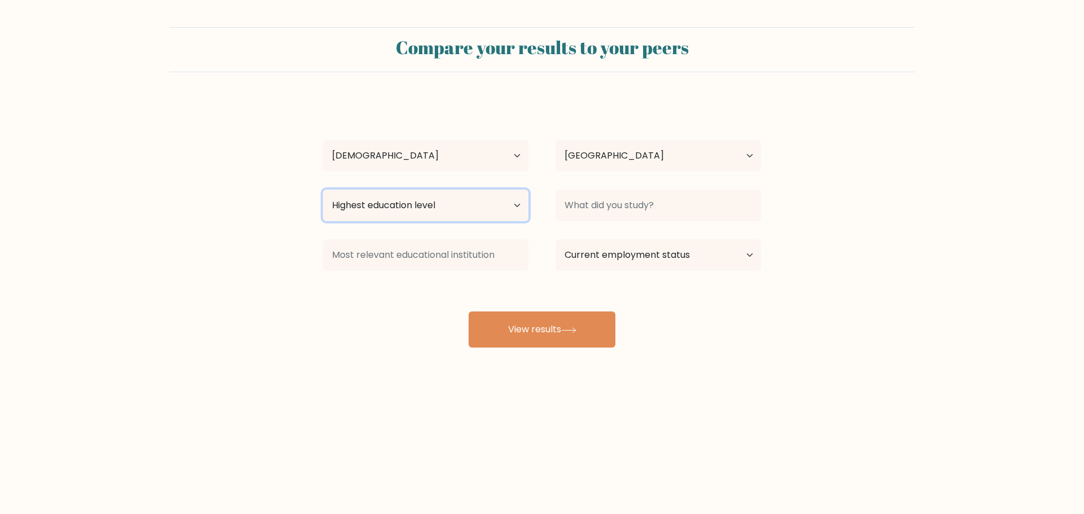
select select "doctoral_degree"
click at [323, 190] on select "Highest education level No schooling Primary Lower Secondary Upper Secondary Oc…" at bounding box center [425, 206] width 205 height 32
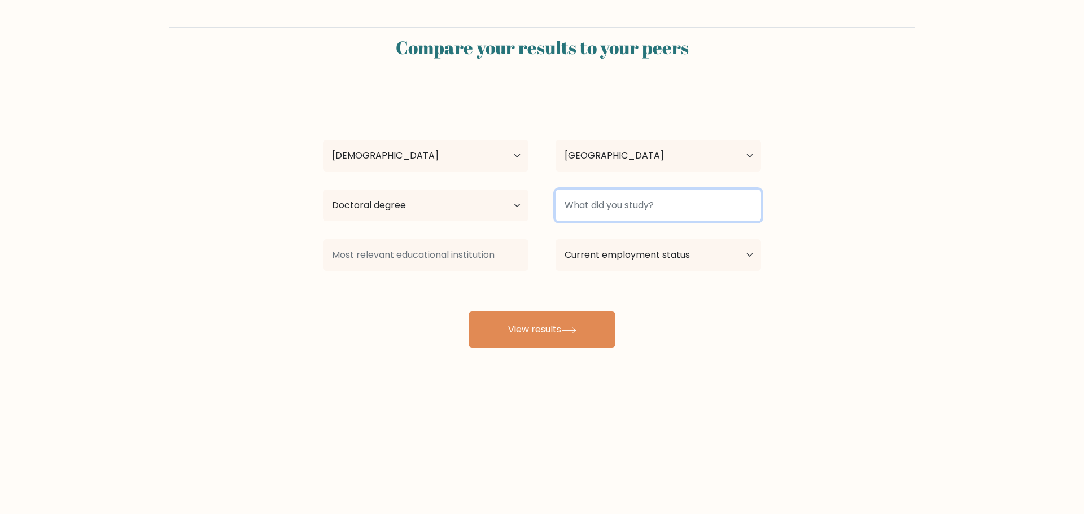
click at [647, 203] on input at bounding box center [657, 206] width 205 height 32
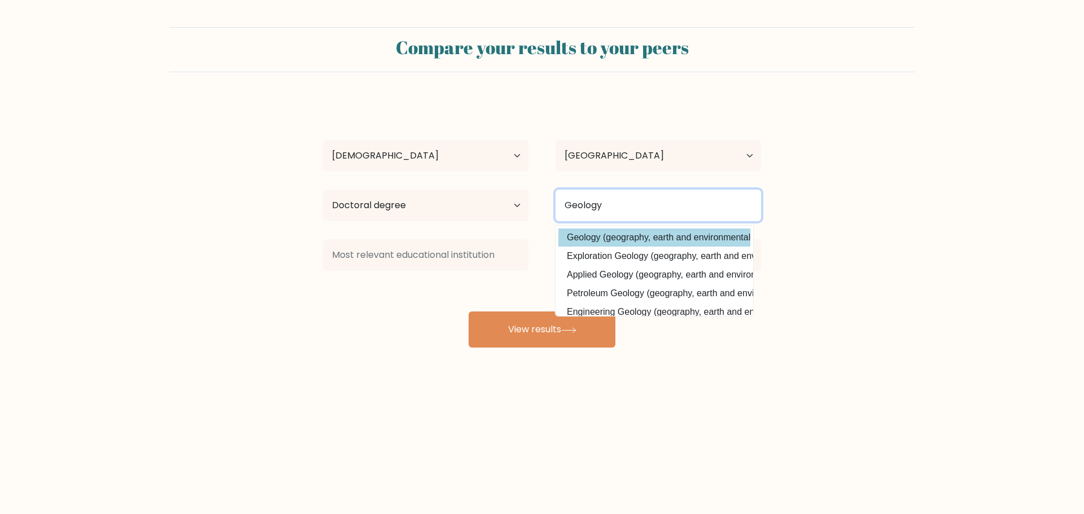
type input "Geology"
click at [684, 238] on option "Geology (geography, earth and environmental studies)" at bounding box center [654, 238] width 192 height 18
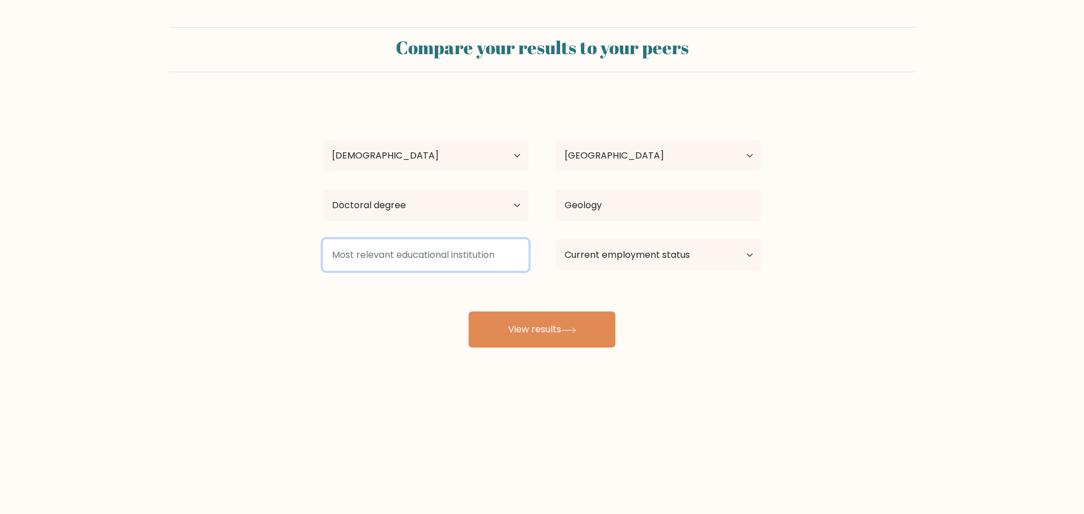
click at [444, 256] on input at bounding box center [425, 255] width 205 height 32
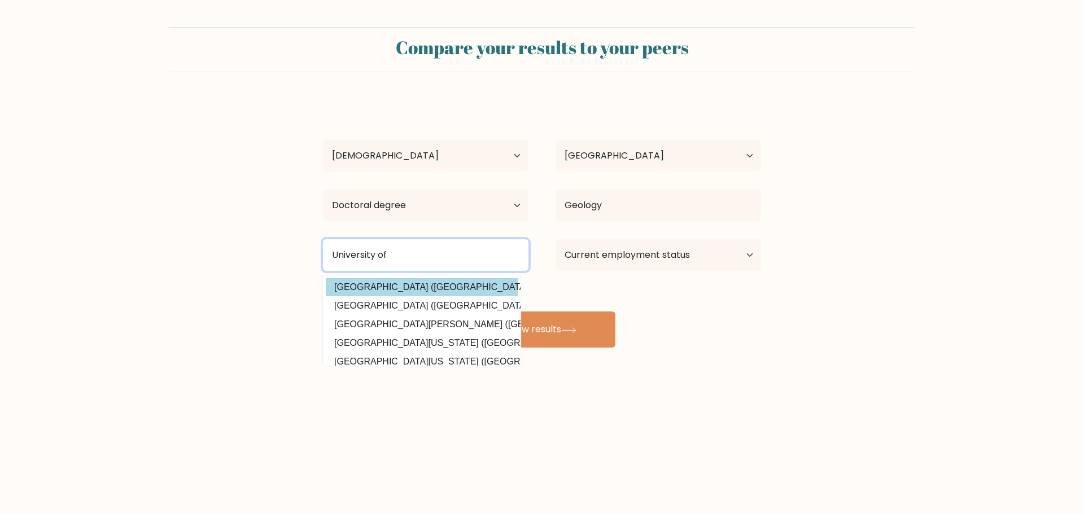
type input "University of"
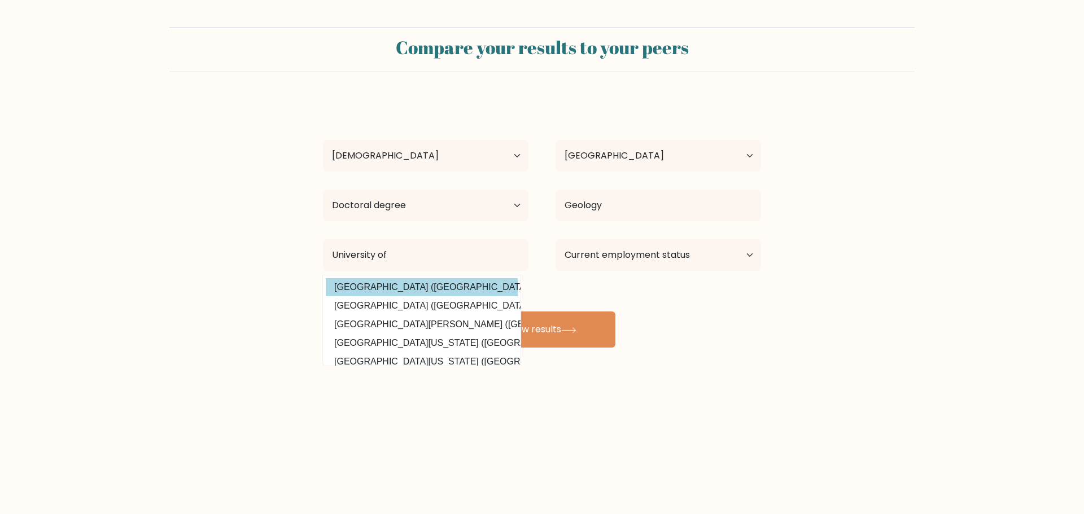
click at [409, 288] on div "Gg aa Age Under 18 years old 18-24 years old 25-34 years old 35-44 years old 45…" at bounding box center [542, 223] width 452 height 248
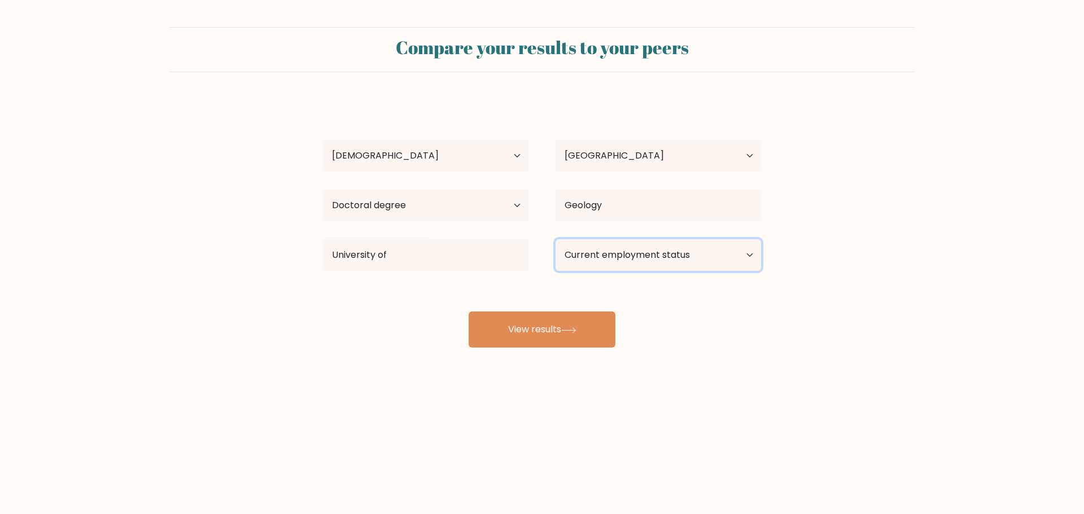
click at [604, 254] on select "Current employment status Employed Student Retired Other / prefer not to answer" at bounding box center [657, 255] width 205 height 32
click at [555, 239] on select "Current employment status Employed Student Retired Other / prefer not to answer" at bounding box center [657, 255] width 205 height 32
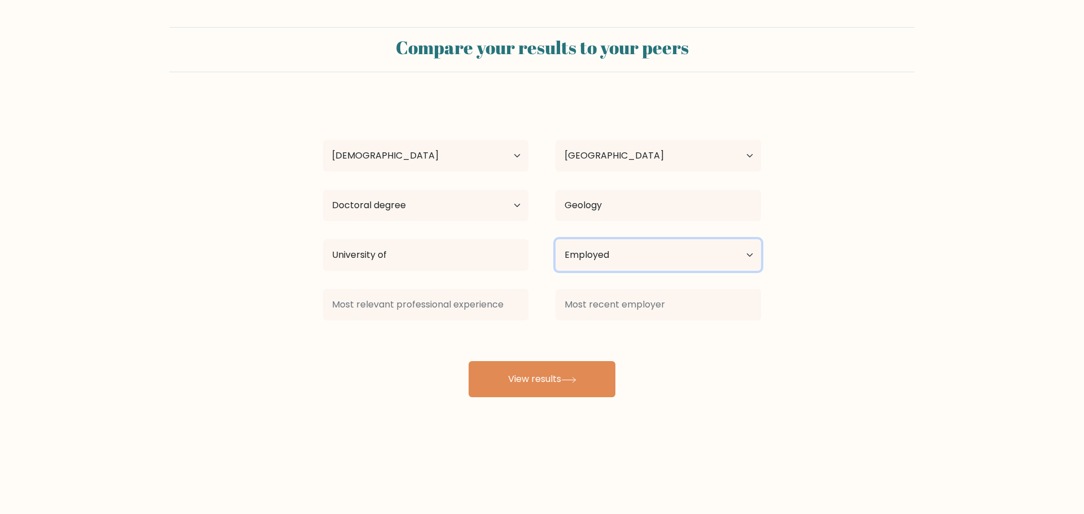
click at [739, 256] on select "Current employment status Employed Student Retired Other / prefer not to answer" at bounding box center [657, 255] width 205 height 32
select select "other"
click at [555, 239] on select "Current employment status Employed Student Retired Other / prefer not to answer" at bounding box center [657, 255] width 205 height 32
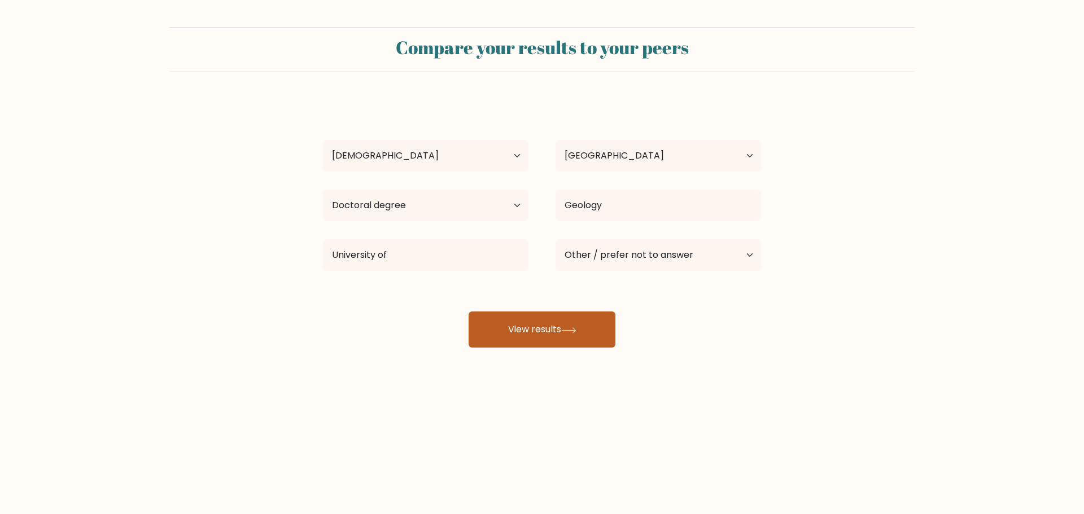
click at [572, 316] on button "View results" at bounding box center [541, 330] width 147 height 36
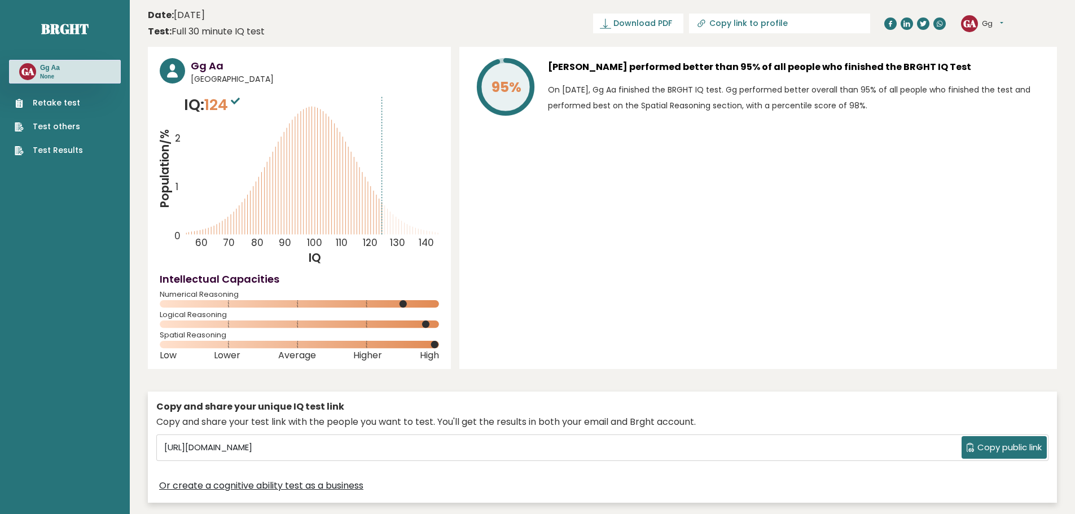
drag, startPoint x: 403, startPoint y: 216, endPoint x: 409, endPoint y: 217, distance: 5.8
click at [409, 217] on icon "Population/% IQ 0 1 2 60 70 80 90 100 110 120 130 140" at bounding box center [299, 180] width 279 height 172
click at [406, 231] on icon "Population/% IQ 0 1 2 60 70 80 90 100 110 120 130 140" at bounding box center [299, 180] width 279 height 172
click at [418, 236] on icon "Population/% IQ 0 1 2 60 70 80 90 100 110 120 130 140" at bounding box center [299, 180] width 279 height 172
drag, startPoint x: 720, startPoint y: 86, endPoint x: 957, endPoint y: 115, distance: 238.9
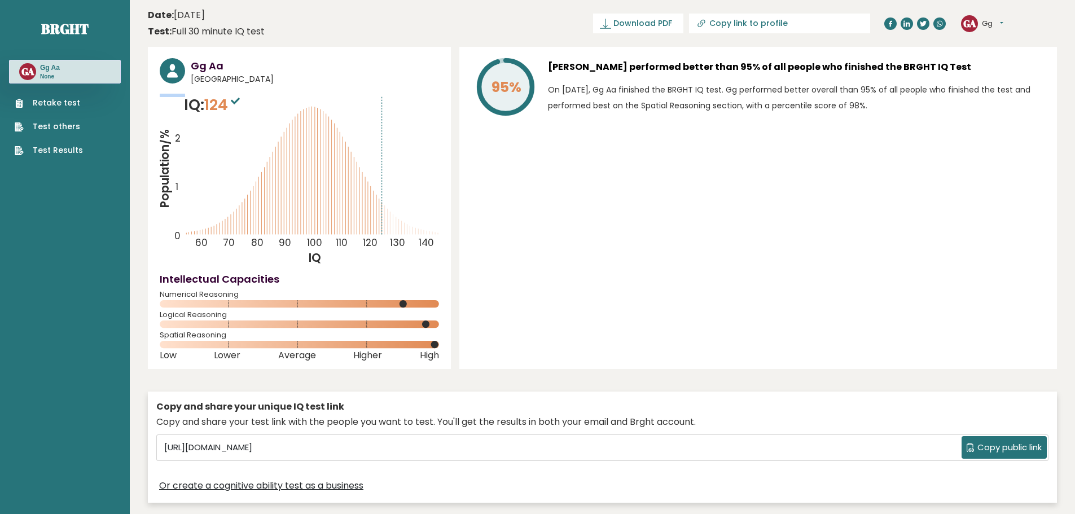
click at [957, 115] on div "Gg Aa performed better than 95% of all people who finished the BRGHT IQ Test On…" at bounding box center [796, 89] width 497 height 62
